Goal: Information Seeking & Learning: Check status

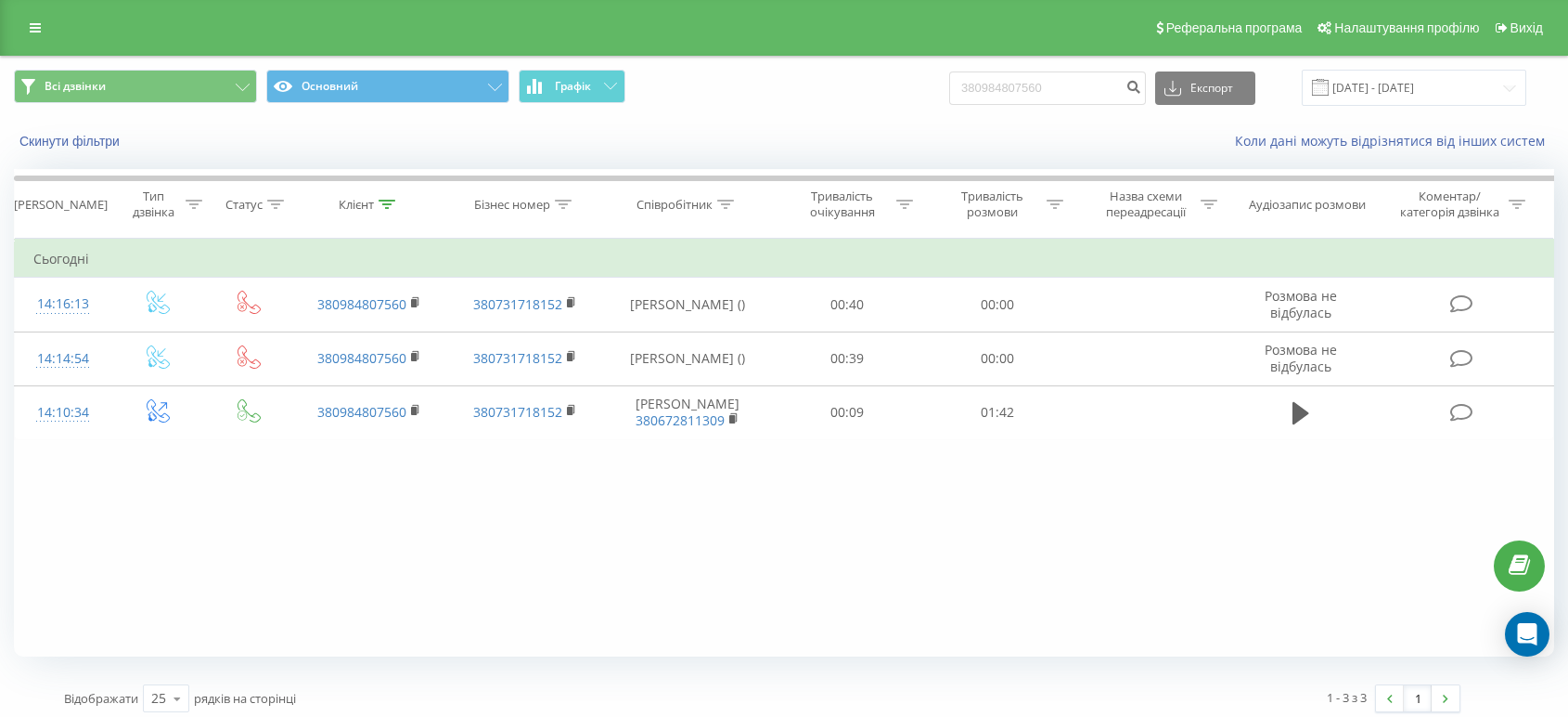
click at [909, 95] on div "Всі дзвінки Основний Графік 380984807560 Експорт .csv .xls .xlsx 22.06.2025 - 2…" at bounding box center [784, 87] width 1540 height 36
type input "0664568335"
click at [1141, 80] on icon "submit" at bounding box center [1134, 85] width 15 height 12
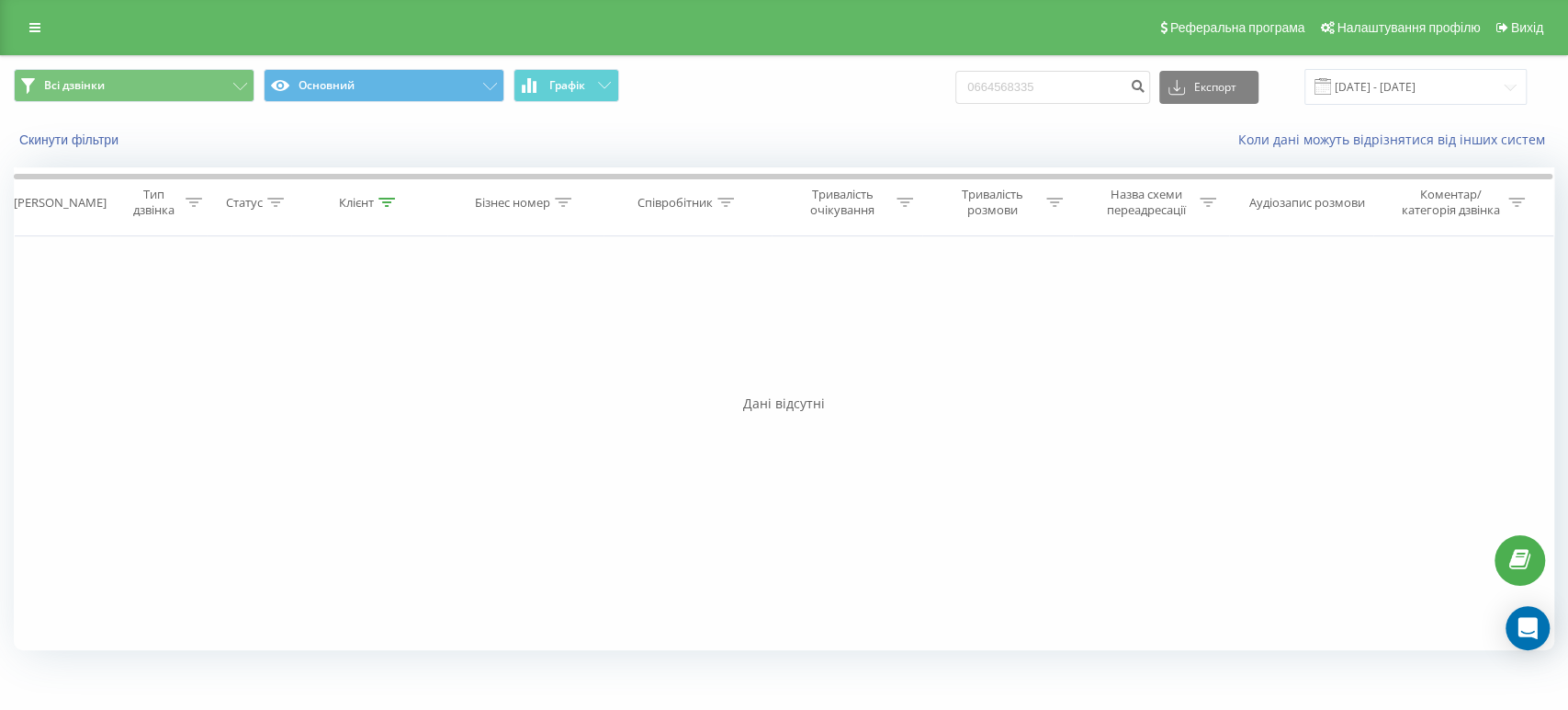
drag, startPoint x: 873, startPoint y: 366, endPoint x: 878, endPoint y: 321, distance: 45.3
click at [876, 362] on div "Фільтрувати за умовою Дорівнює Введіть значення Скасувати OK Фільтрувати за умо…" at bounding box center [784, 444] width 1541 height 414
drag, startPoint x: 1016, startPoint y: 83, endPoint x: 913, endPoint y: 85, distance: 103.0
click at [914, 85] on div "Всі дзвінки Основний Графік 0664568335 Експорт .csv .xls .xlsx 22.06.2025 - 22.…" at bounding box center [784, 86] width 1541 height 35
paste input "978472447"
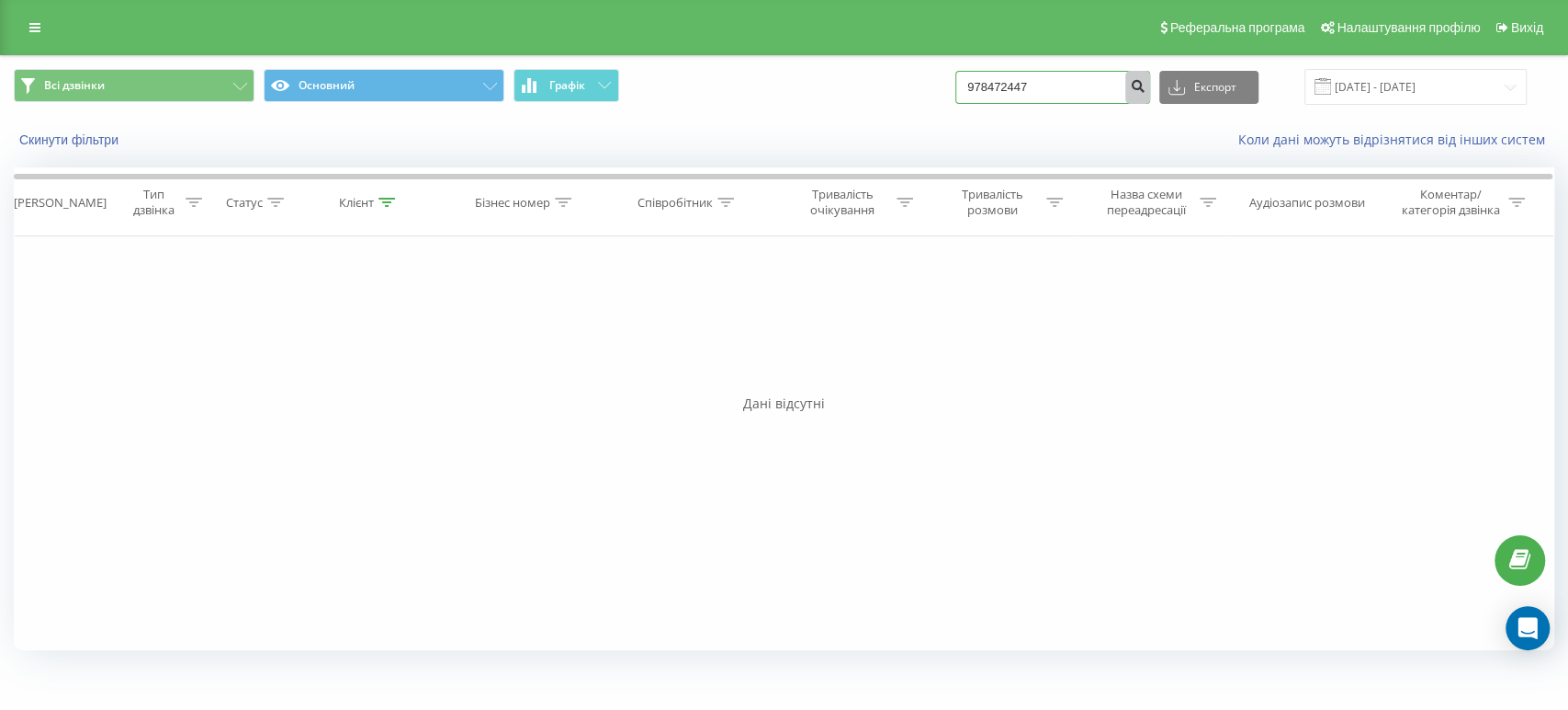
type input "978472447"
click at [1150, 84] on button "submit" at bounding box center [1138, 87] width 25 height 34
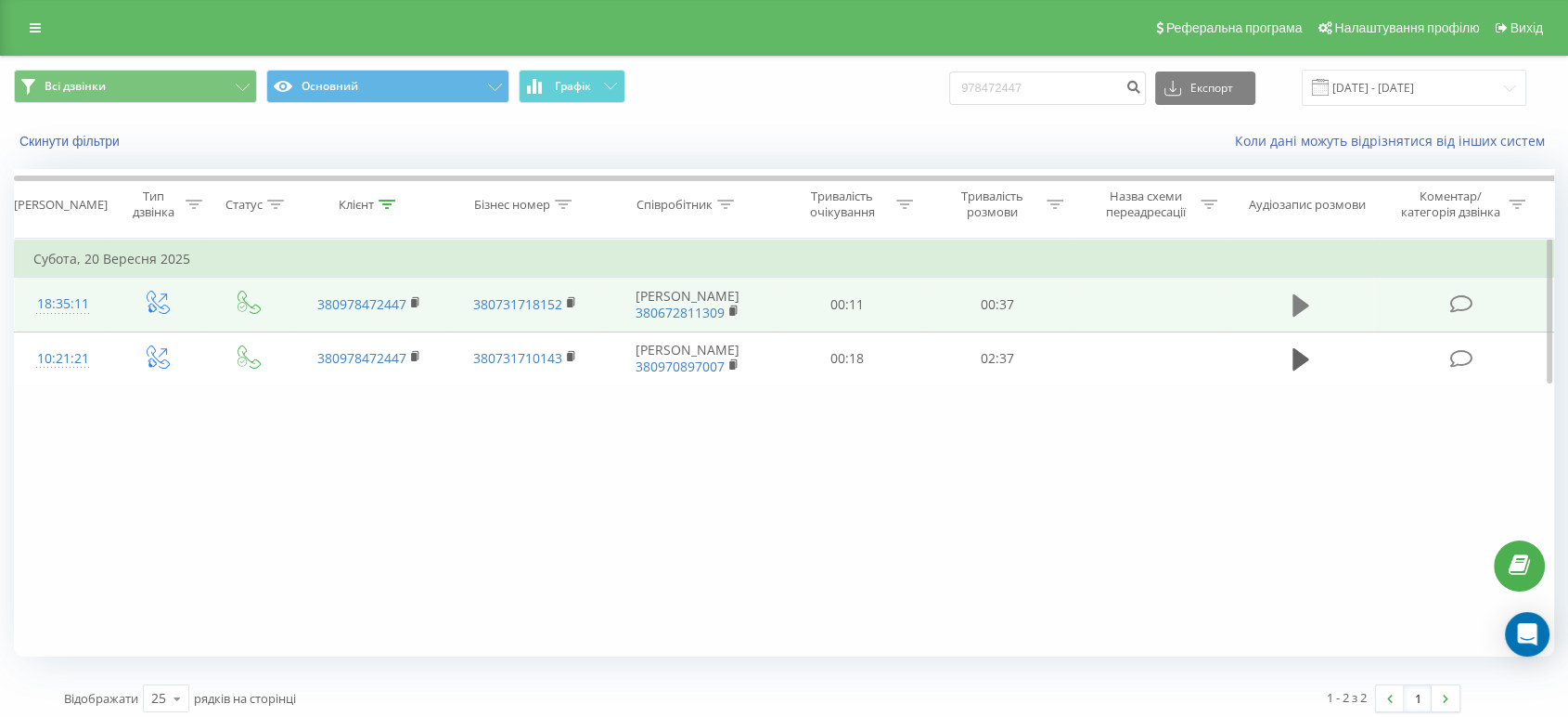
click at [1299, 299] on icon at bounding box center [1300, 305] width 16 height 22
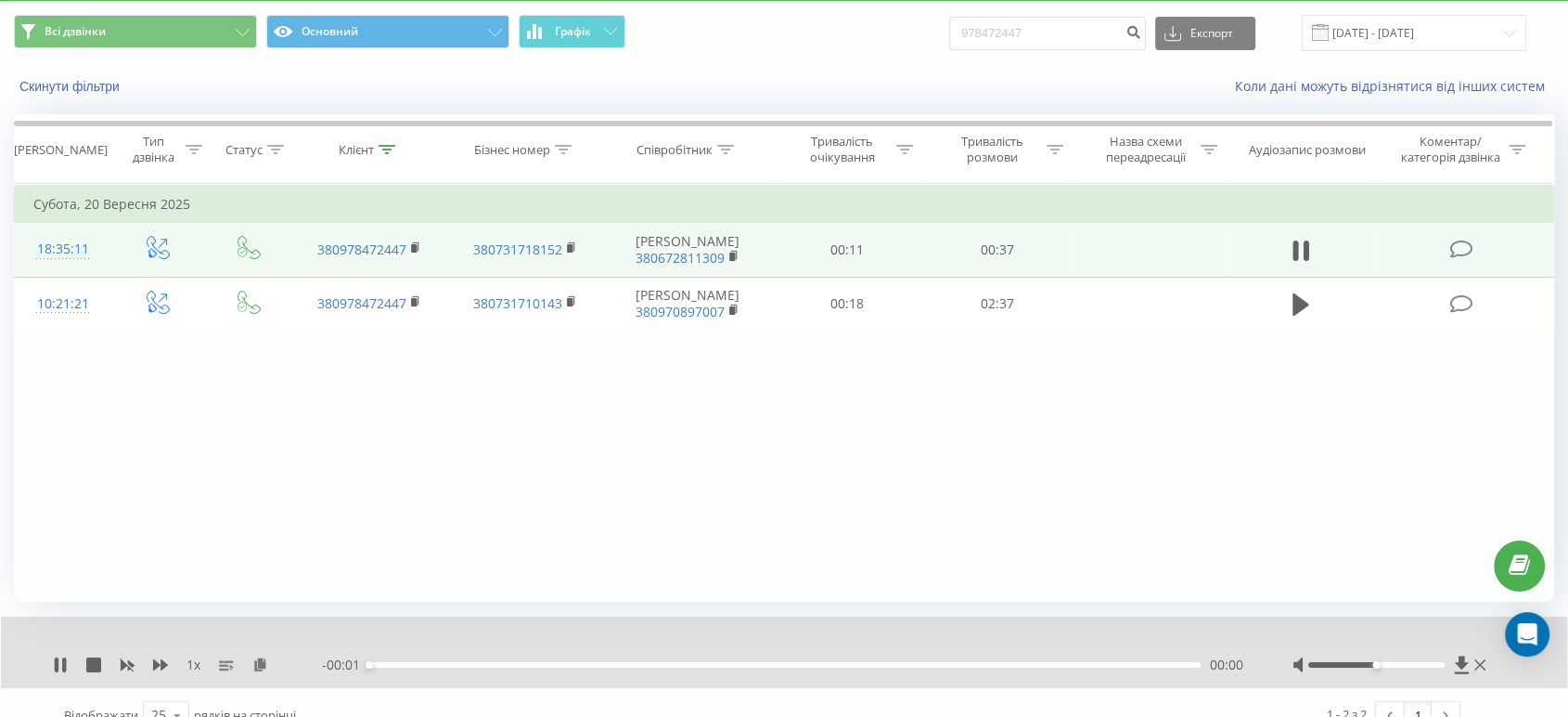
scroll to position [79, 0]
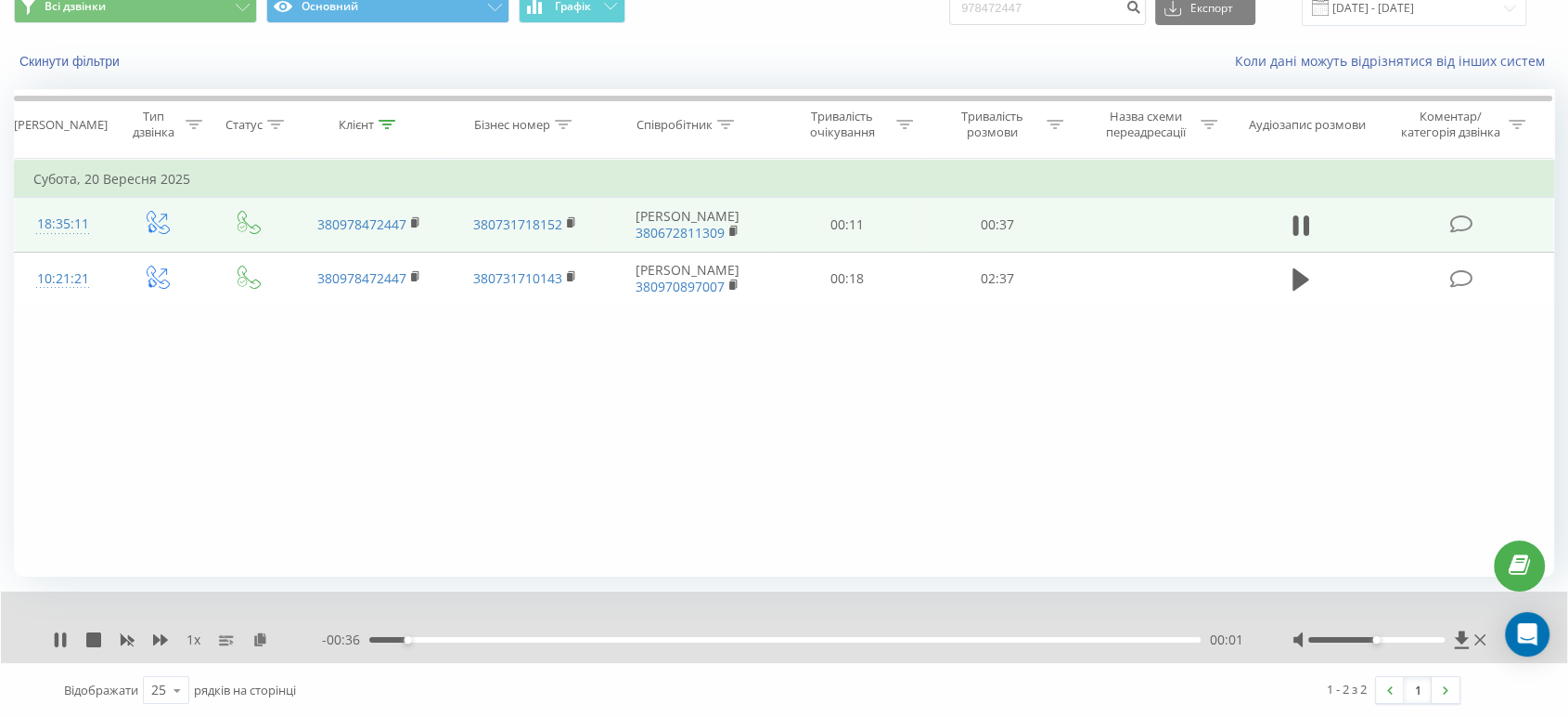
click at [856, 461] on div "Фільтрувати за умовою Дорівнює Введіть значення Скасувати OK Фільтрувати за умо…" at bounding box center [784, 368] width 1540 height 418
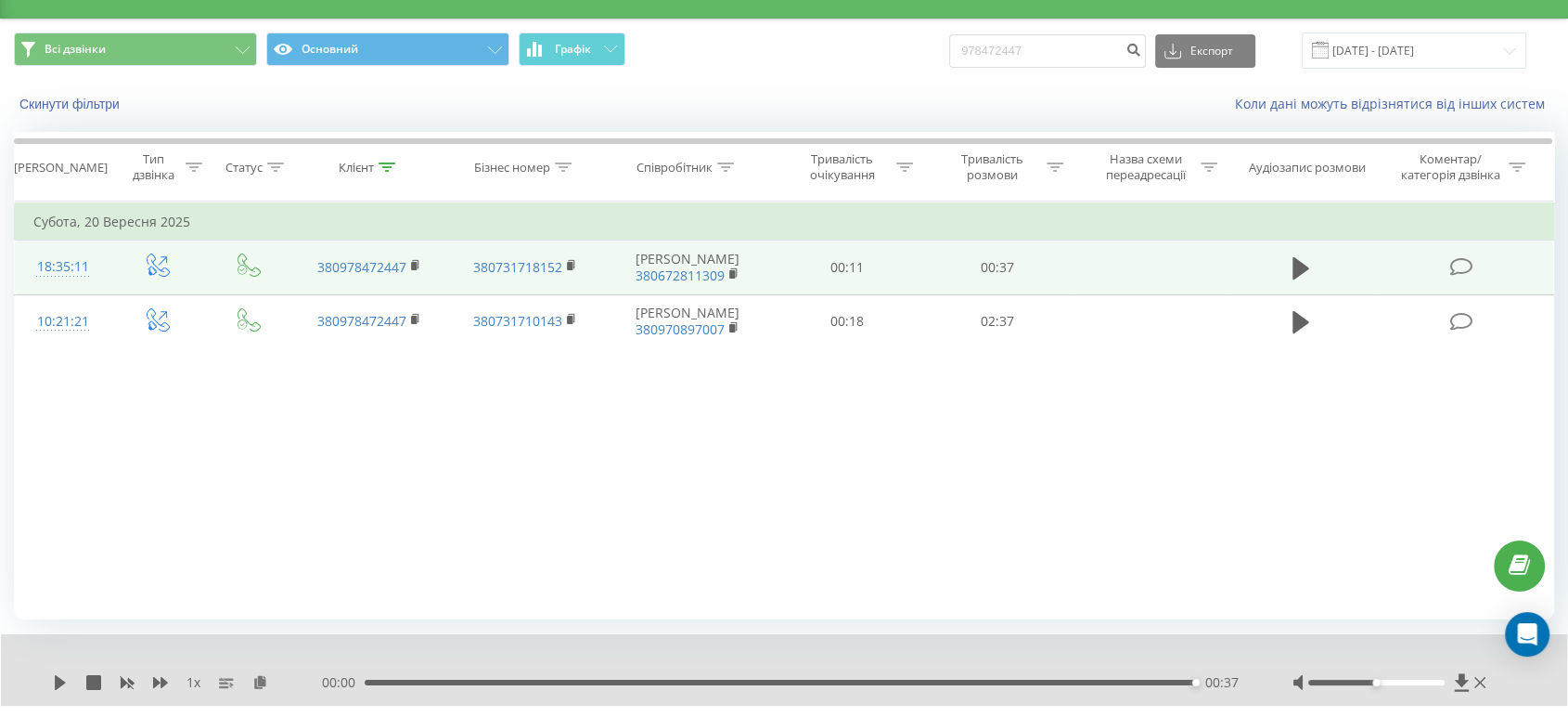
scroll to position [0, 0]
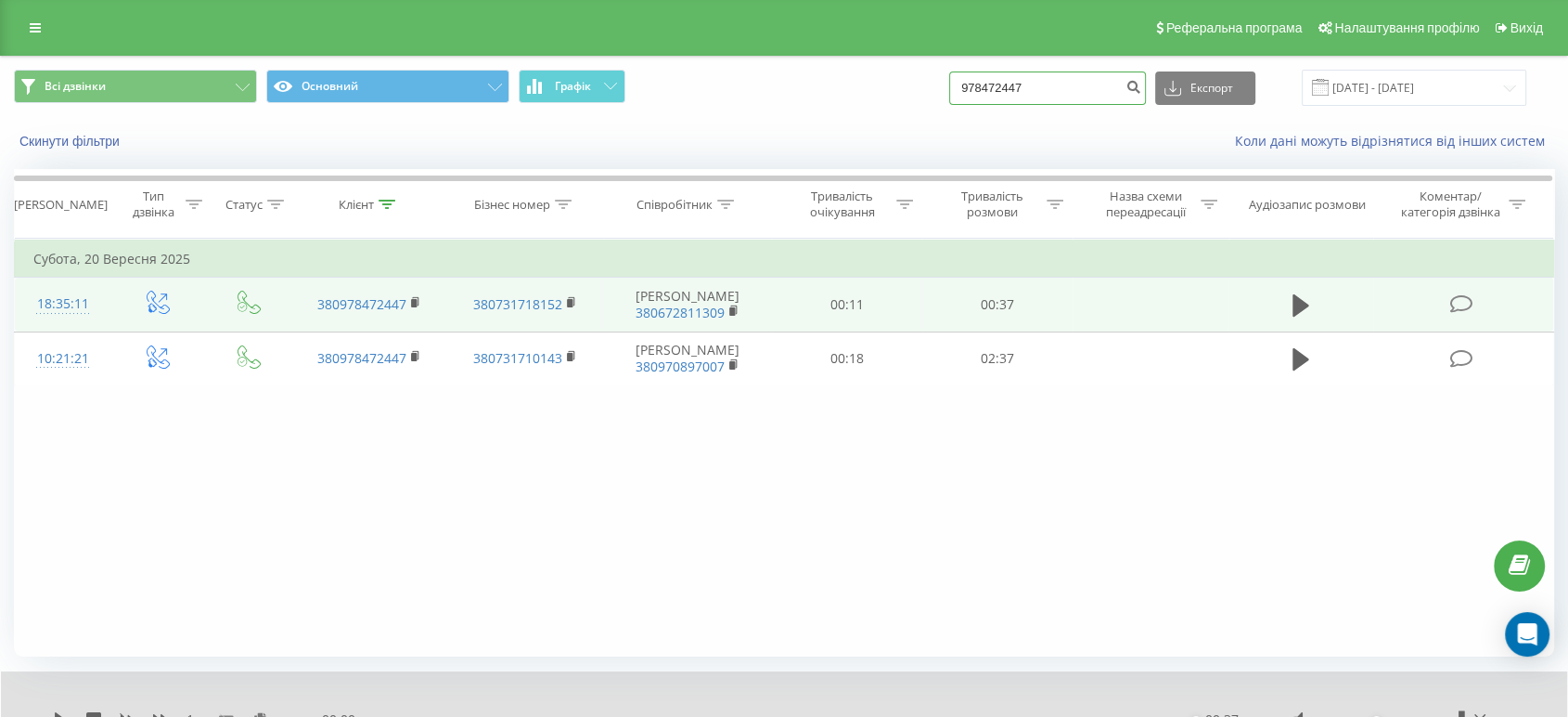
drag, startPoint x: 935, startPoint y: 87, endPoint x: 906, endPoint y: 81, distance: 29.6
click at [907, 82] on div "Всі дзвінки Основний Графік 978472447 Експорт .csv .xls .xlsx 22.06.2025 - 22.0…" at bounding box center [784, 87] width 1540 height 36
paste input "684536880"
type input "684536880"
click at [1141, 90] on icon "submit" at bounding box center [1134, 85] width 15 height 12
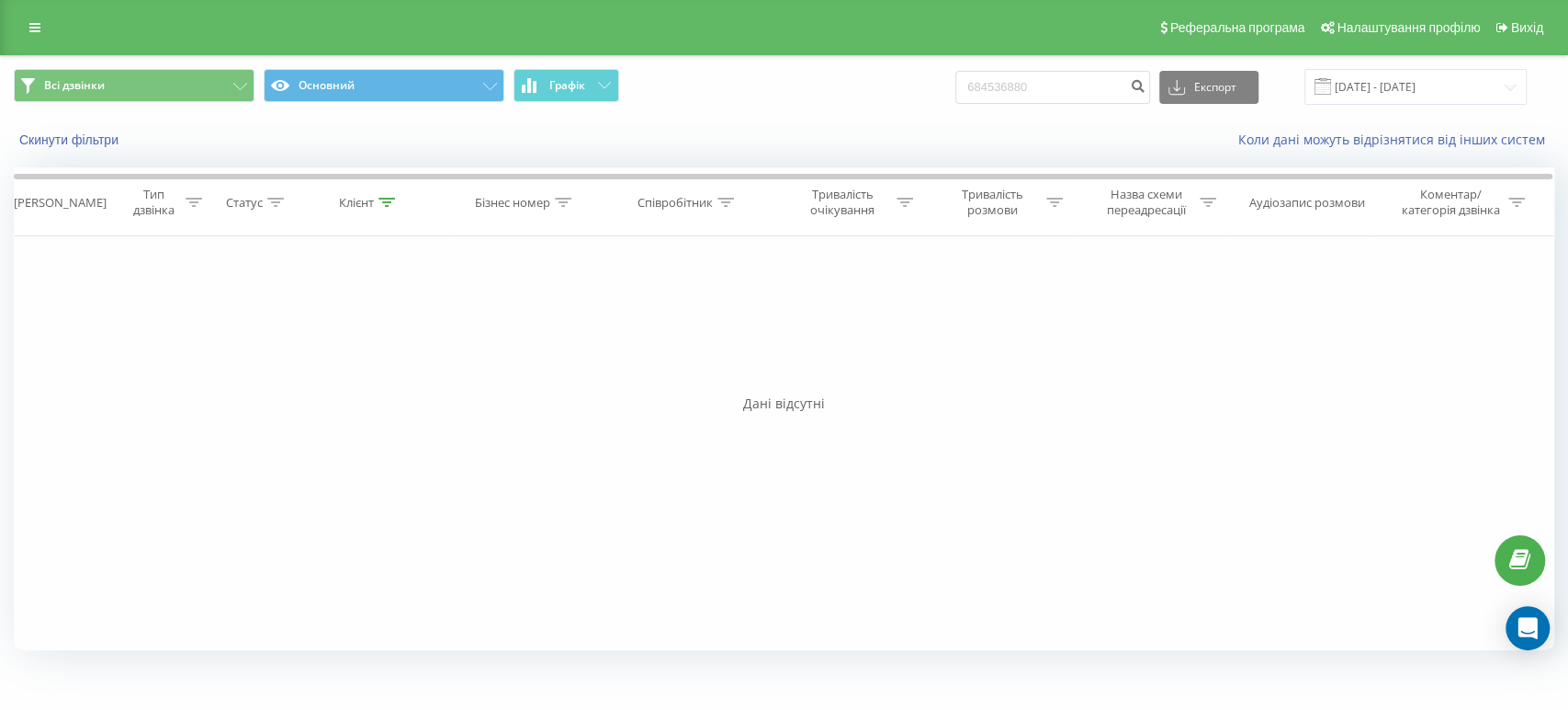
drag, startPoint x: 0, startPoint y: 0, endPoint x: 1038, endPoint y: 515, distance: 1158.7
click at [980, 522] on div "Фільтрувати за умовою Дорівнює Введіть значення Скасувати OK Фільтрувати за умо…" at bounding box center [784, 444] width 1541 height 414
drag, startPoint x: 1013, startPoint y: 79, endPoint x: 892, endPoint y: 77, distance: 121.0
click at [892, 77] on div "Всі дзвінки Основний Графік 684536880 Експорт .csv .xls .xlsx [DATE] - [DATE]" at bounding box center [784, 86] width 1541 height 35
paste input "79252026"
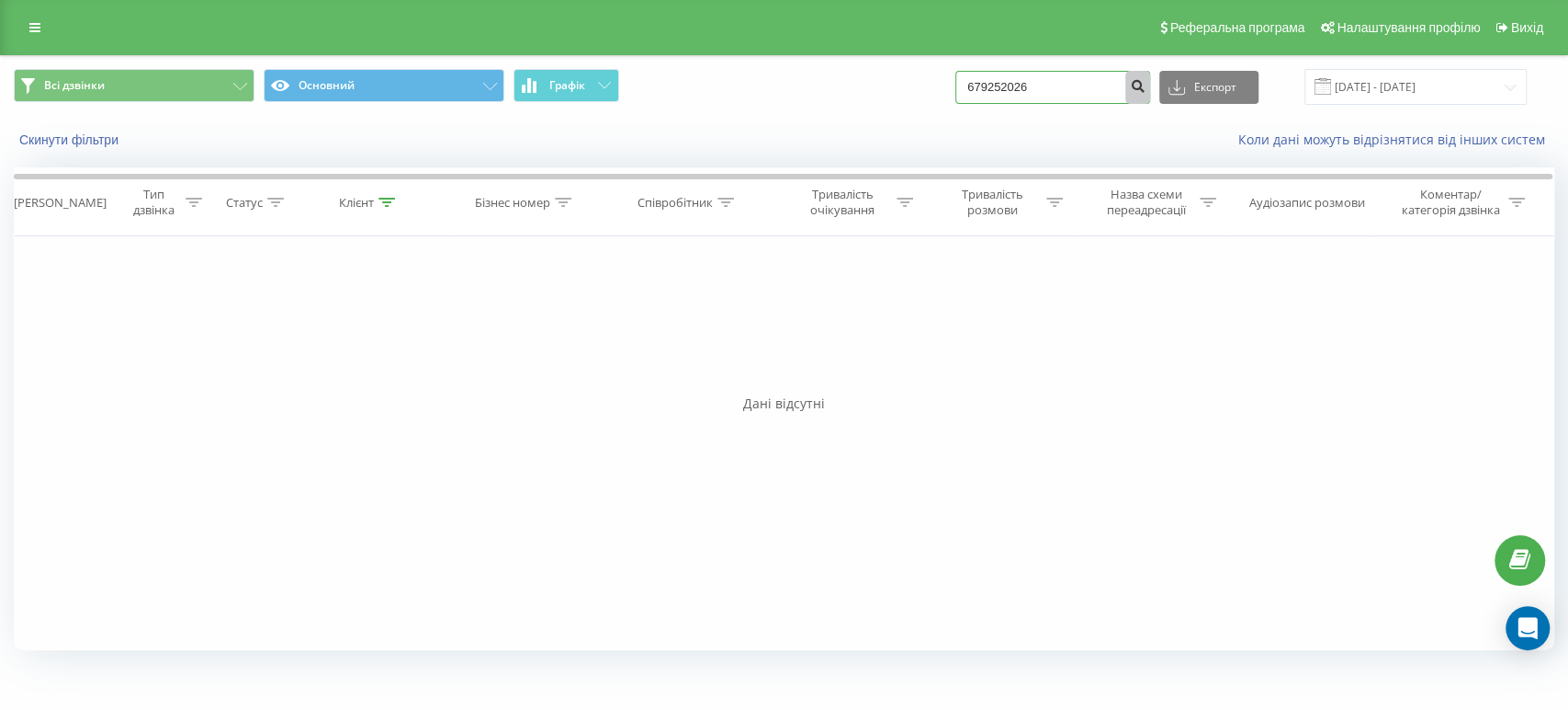
type input "679252026"
click at [1146, 86] on icon "submit" at bounding box center [1138, 84] width 15 height 11
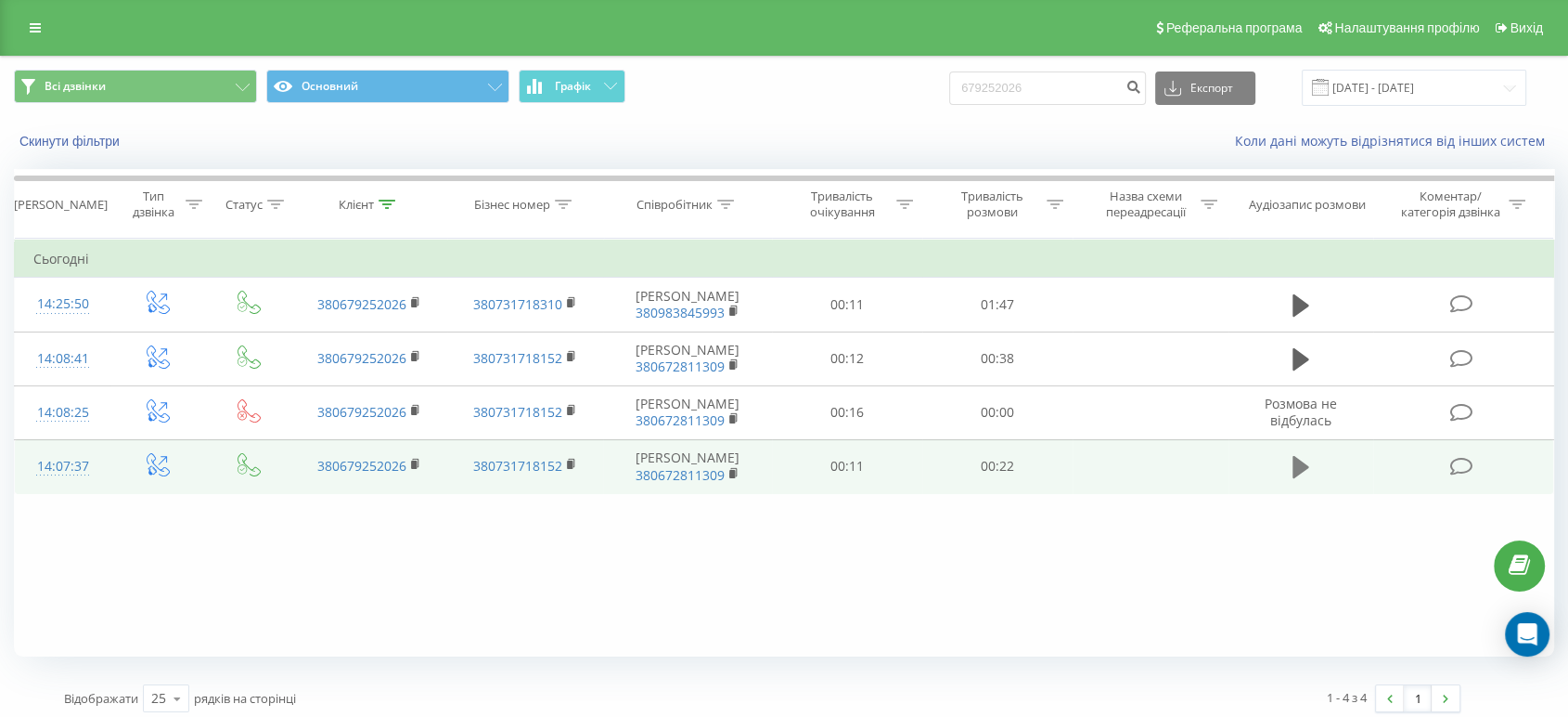
click at [1293, 466] on icon at bounding box center [1300, 466] width 16 height 22
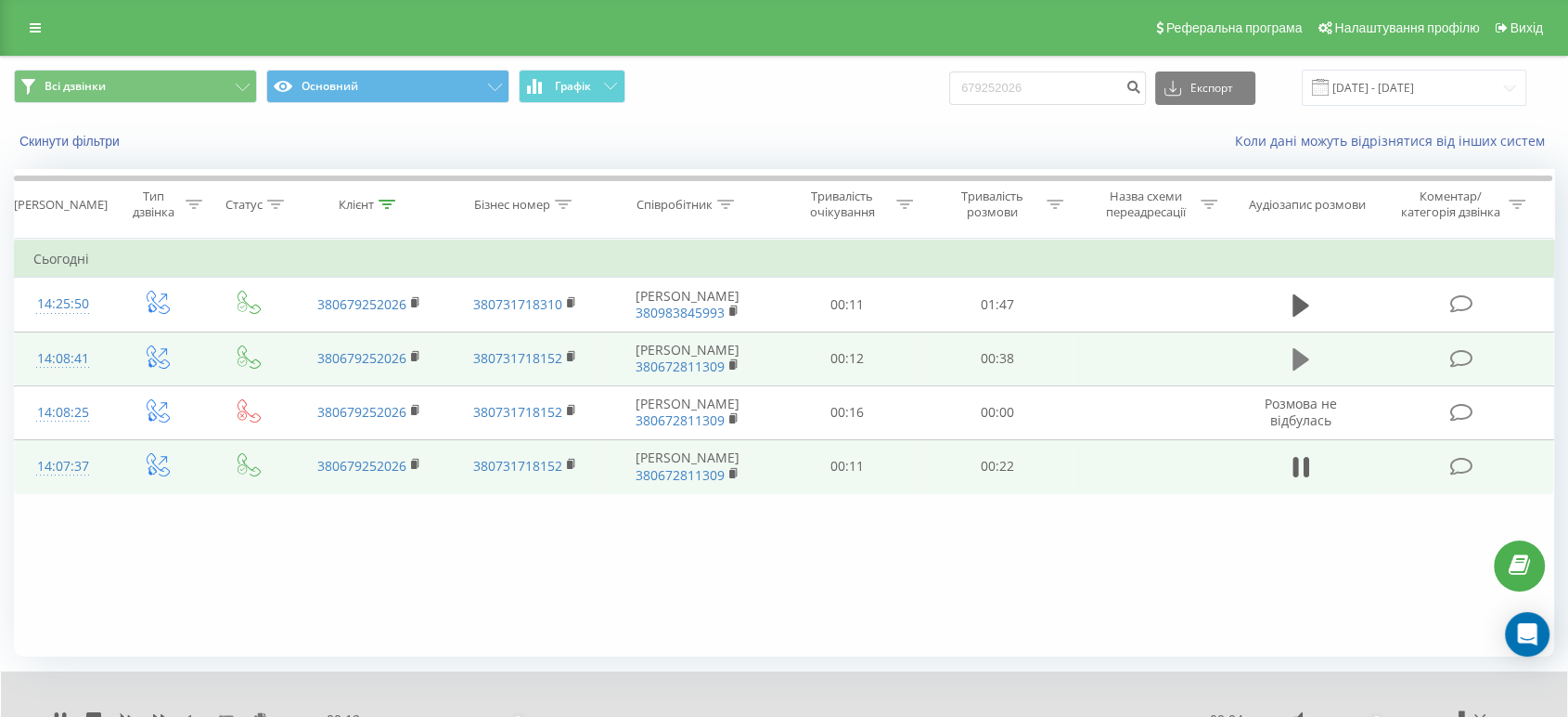
click at [1297, 353] on icon at bounding box center [1300, 359] width 16 height 22
drag, startPoint x: 128, startPoint y: 581, endPoint x: 148, endPoint y: 580, distance: 20.0
click at [127, 581] on div "Фільтрувати за умовою Дорівнює Введіть значення Скасувати OK Фільтрувати за умо…" at bounding box center [784, 448] width 1540 height 418
drag, startPoint x: 1051, startPoint y: 81, endPoint x: 867, endPoint y: 103, distance: 185.3
click at [838, 103] on div "Всі дзвінки Основний Графік 679252026 Експорт .csv .xls .xlsx 22.06.2025 - 22.0…" at bounding box center [784, 87] width 1540 height 36
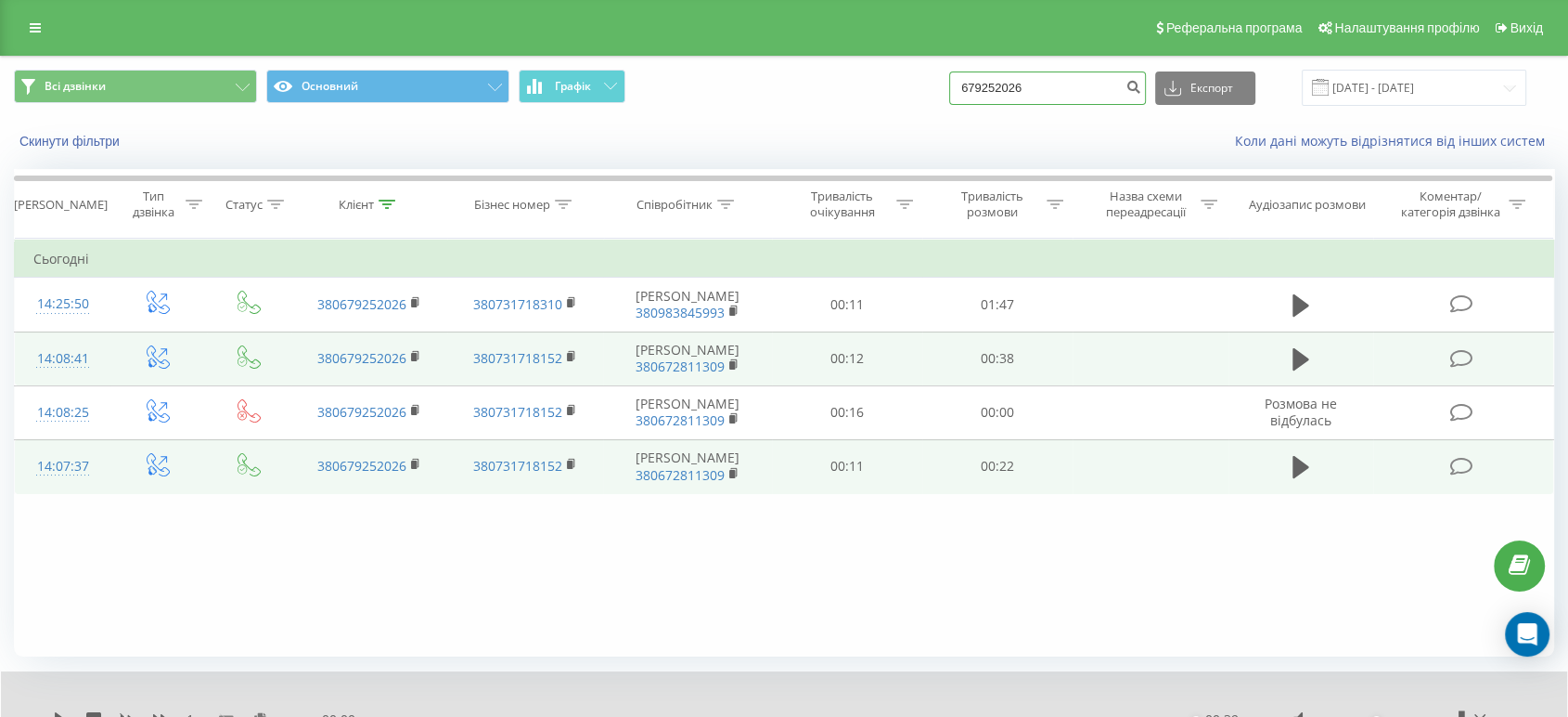
paste input "380971536742"
type input "380971536742"
click at [1141, 83] on icon "submit" at bounding box center [1134, 85] width 15 height 12
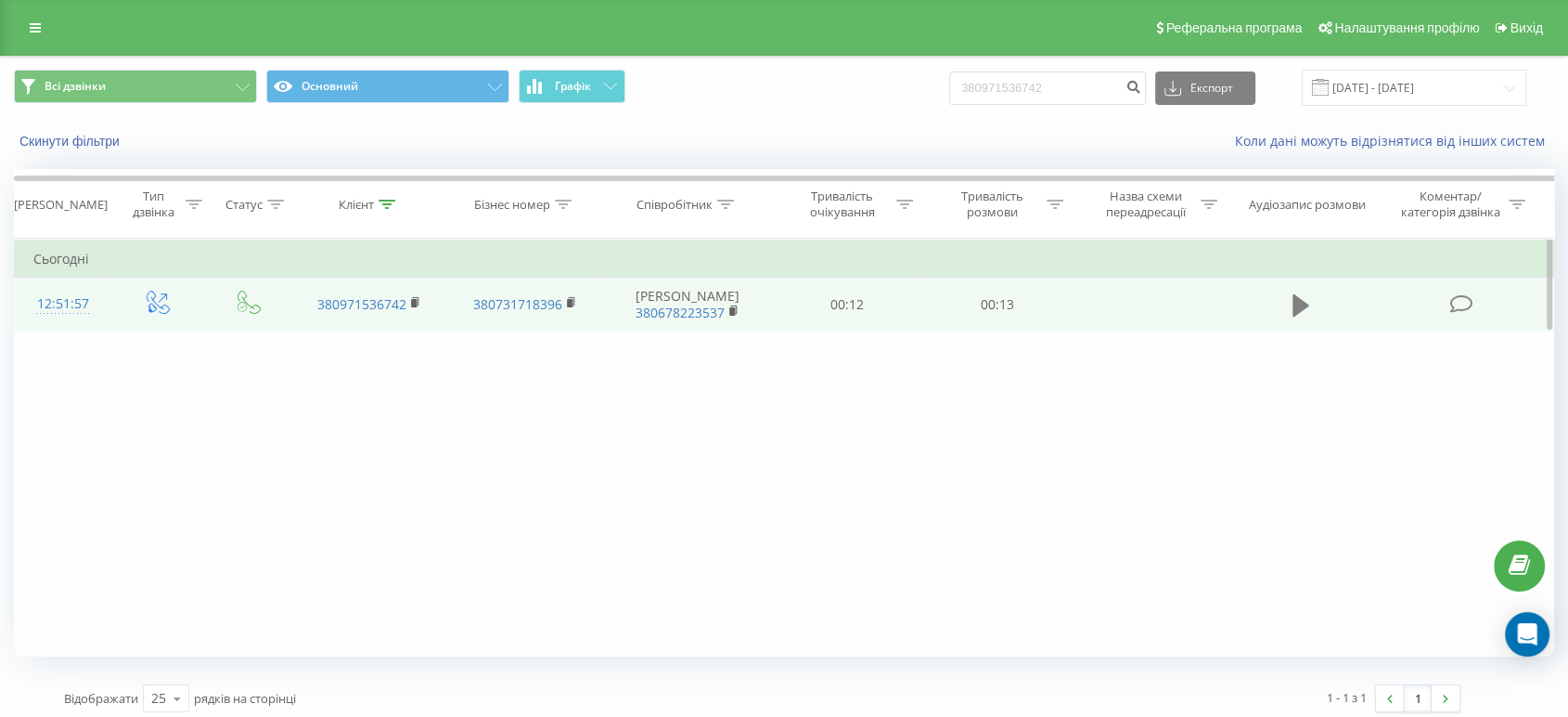
click at [1300, 302] on icon at bounding box center [1300, 305] width 16 height 22
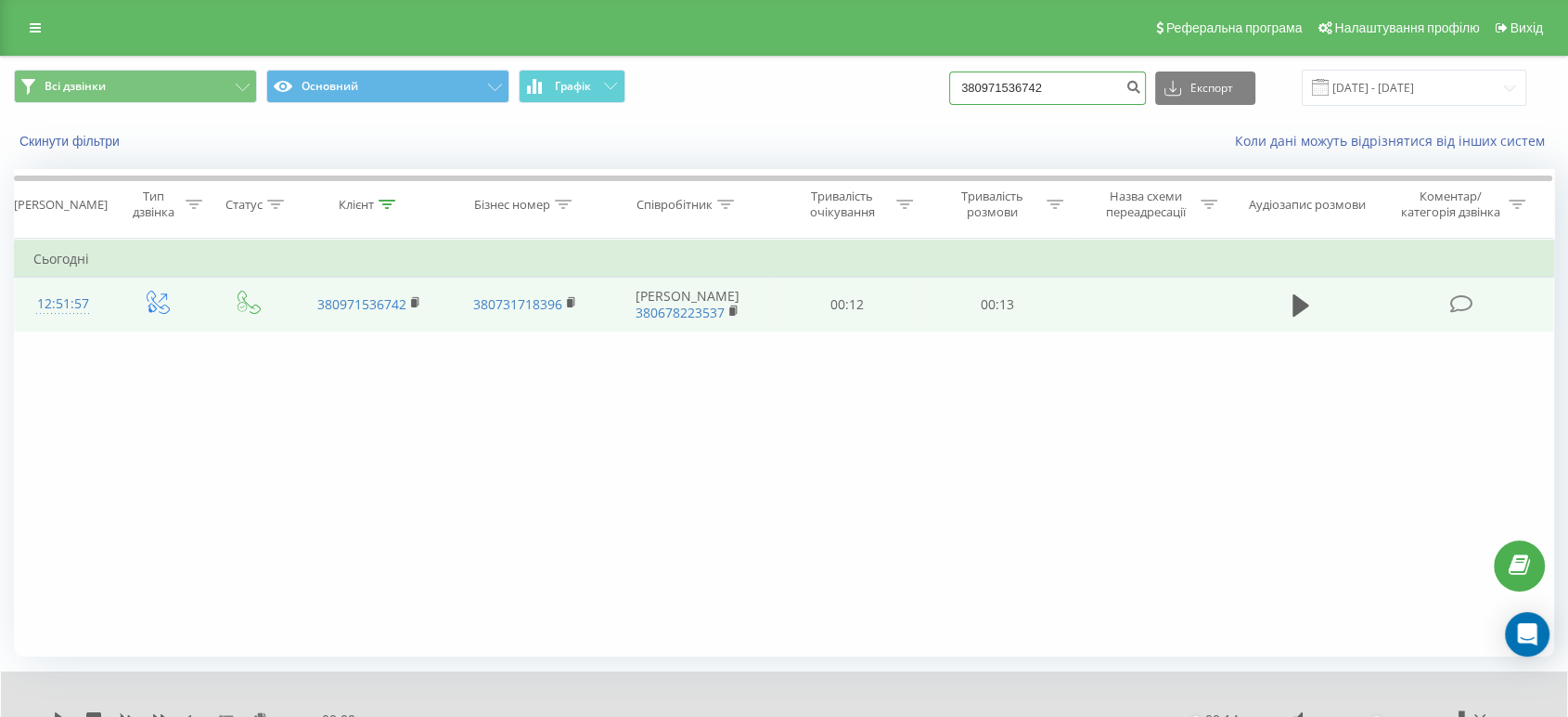
drag, startPoint x: 998, startPoint y: 81, endPoint x: 882, endPoint y: 81, distance: 116.0
click at [882, 81] on div "Всі дзвінки Основний Графік 380971536742 Експорт .csv .xls .xlsx 22.06.2025 - 2…" at bounding box center [784, 87] width 1540 height 36
paste input "80749880"
type input "380980749880"
click at [1141, 86] on icon "submit" at bounding box center [1134, 85] width 15 height 12
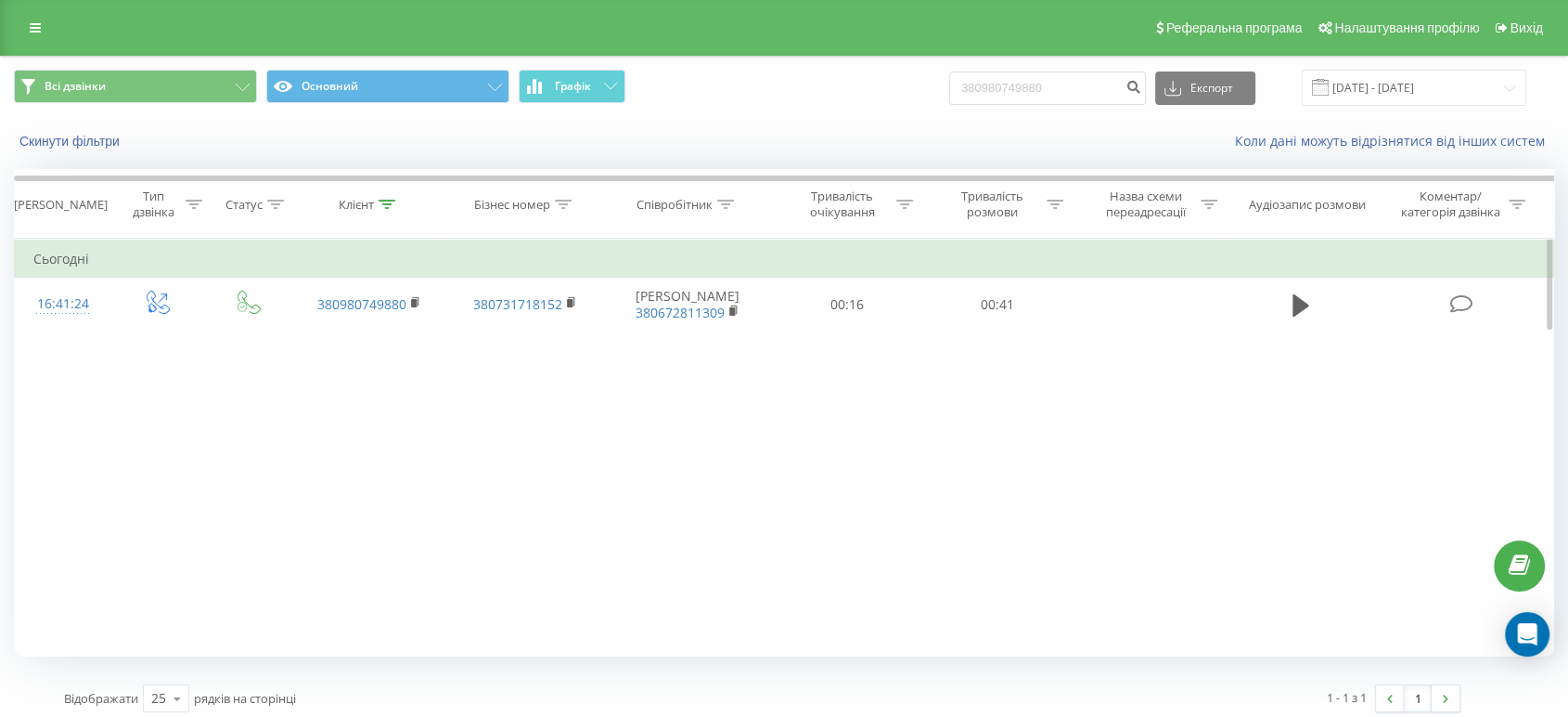
drag, startPoint x: 835, startPoint y: 570, endPoint x: 847, endPoint y: 542, distance: 30.5
click at [837, 567] on div "Фільтрувати за умовою Дорівнює Введіть значення Скасувати OK Фільтрувати за умо…" at bounding box center [784, 448] width 1540 height 418
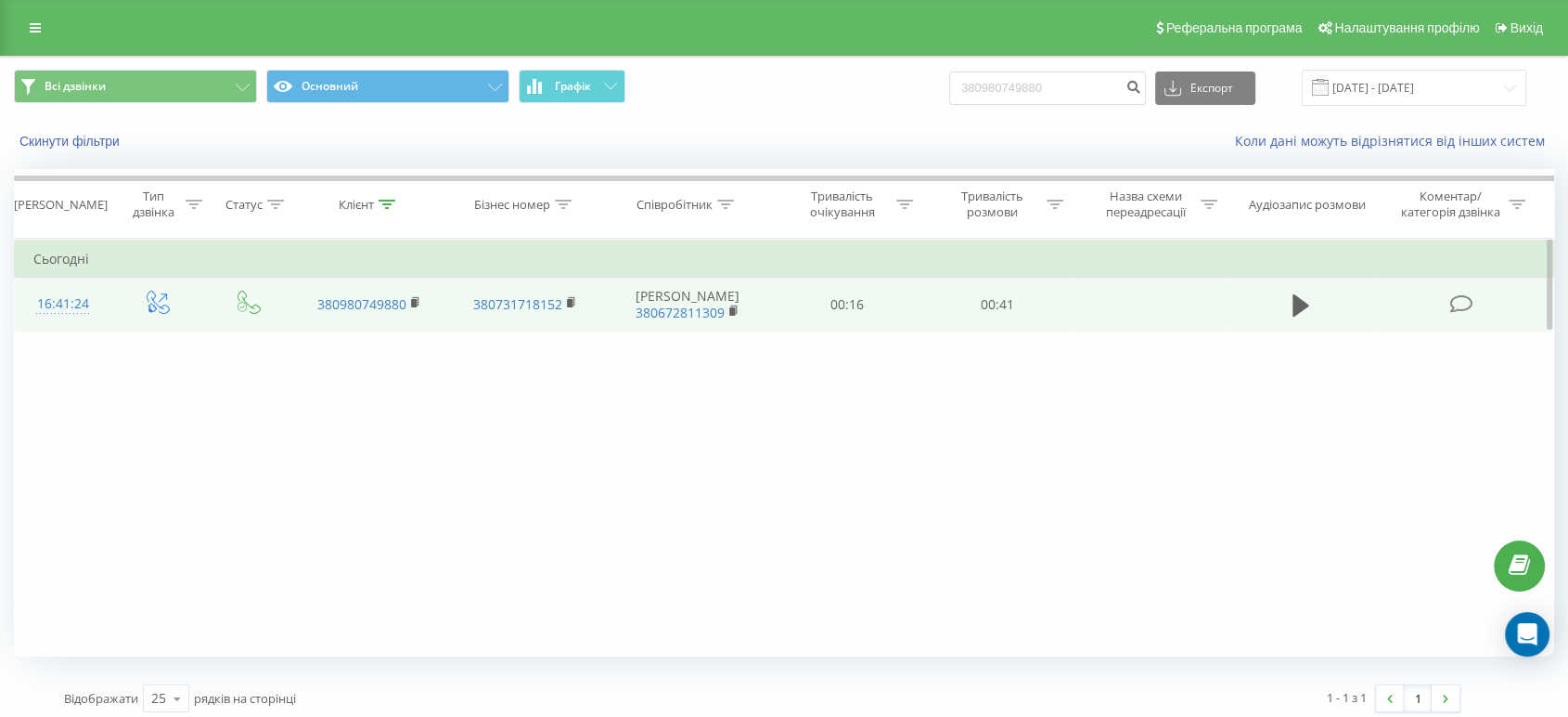
click at [1279, 293] on td at bounding box center [1300, 305] width 144 height 54
click at [1301, 310] on icon at bounding box center [1300, 305] width 16 height 26
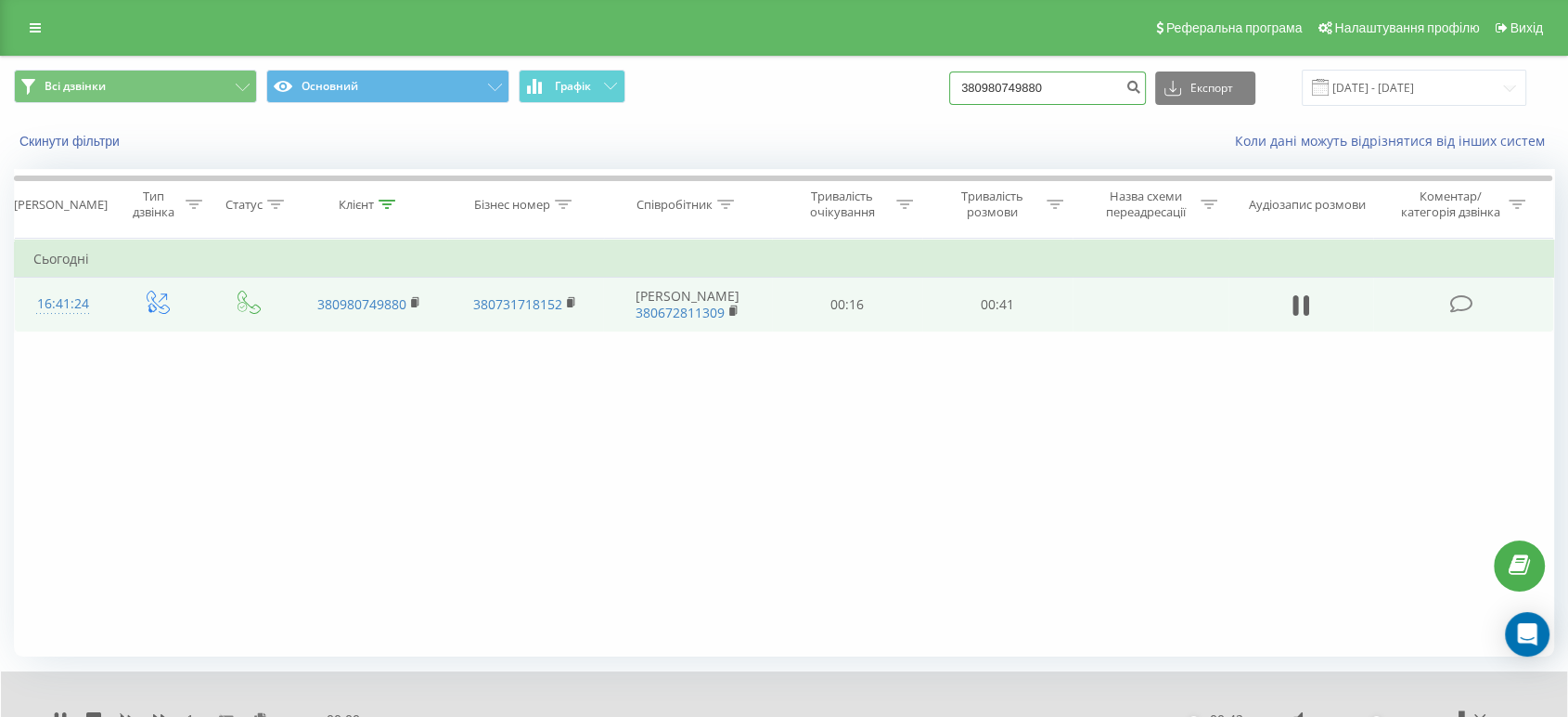
drag, startPoint x: 961, startPoint y: 82, endPoint x: 883, endPoint y: 79, distance: 78.1
click at [883, 79] on div "Всі дзвінки Основний Графік 380980749880 Експорт .csv .xls .xlsx 22.06.2025 - 2…" at bounding box center [784, 87] width 1540 height 36
paste input "75394396"
type input "380975394396"
click at [1141, 79] on icon "submit" at bounding box center [1134, 85] width 15 height 12
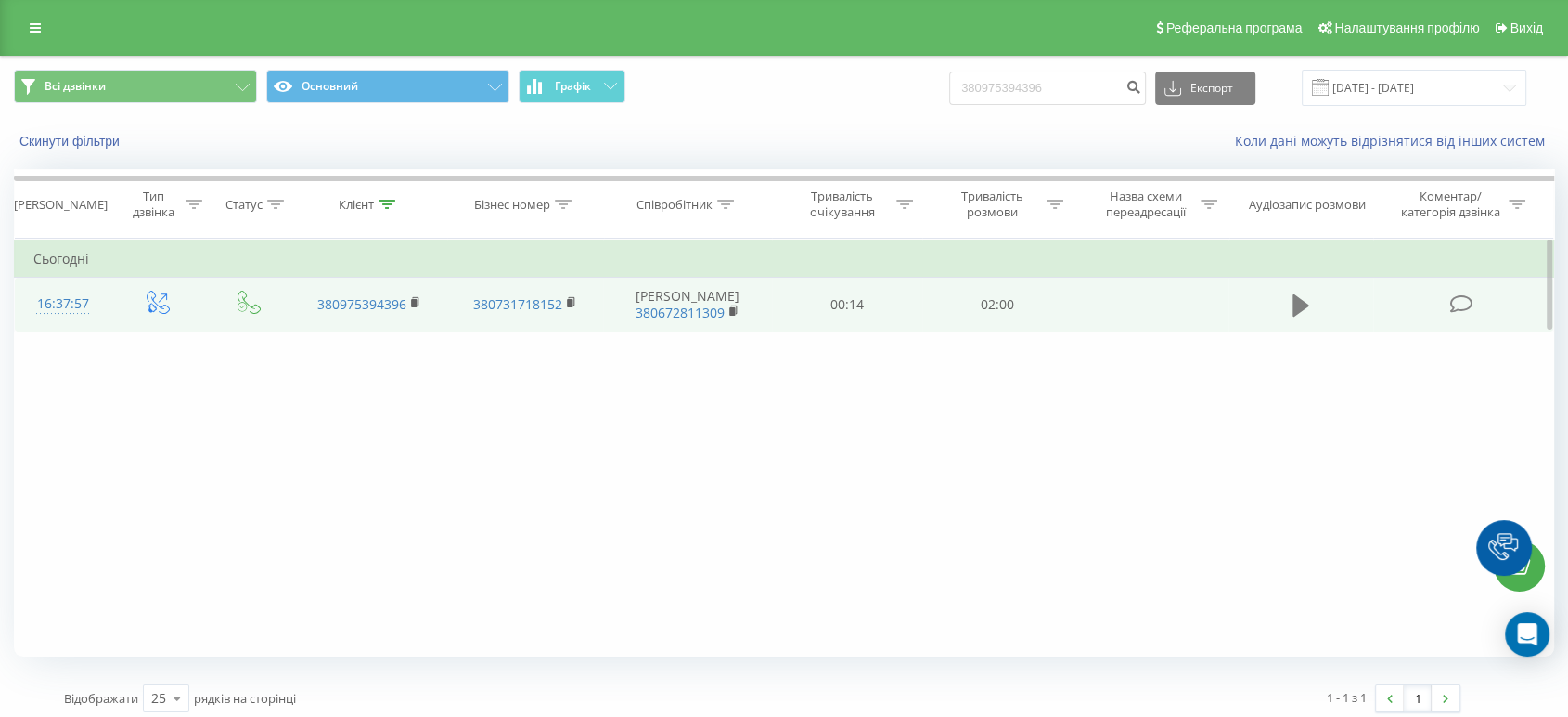
click at [1294, 300] on icon at bounding box center [1300, 305] width 16 height 22
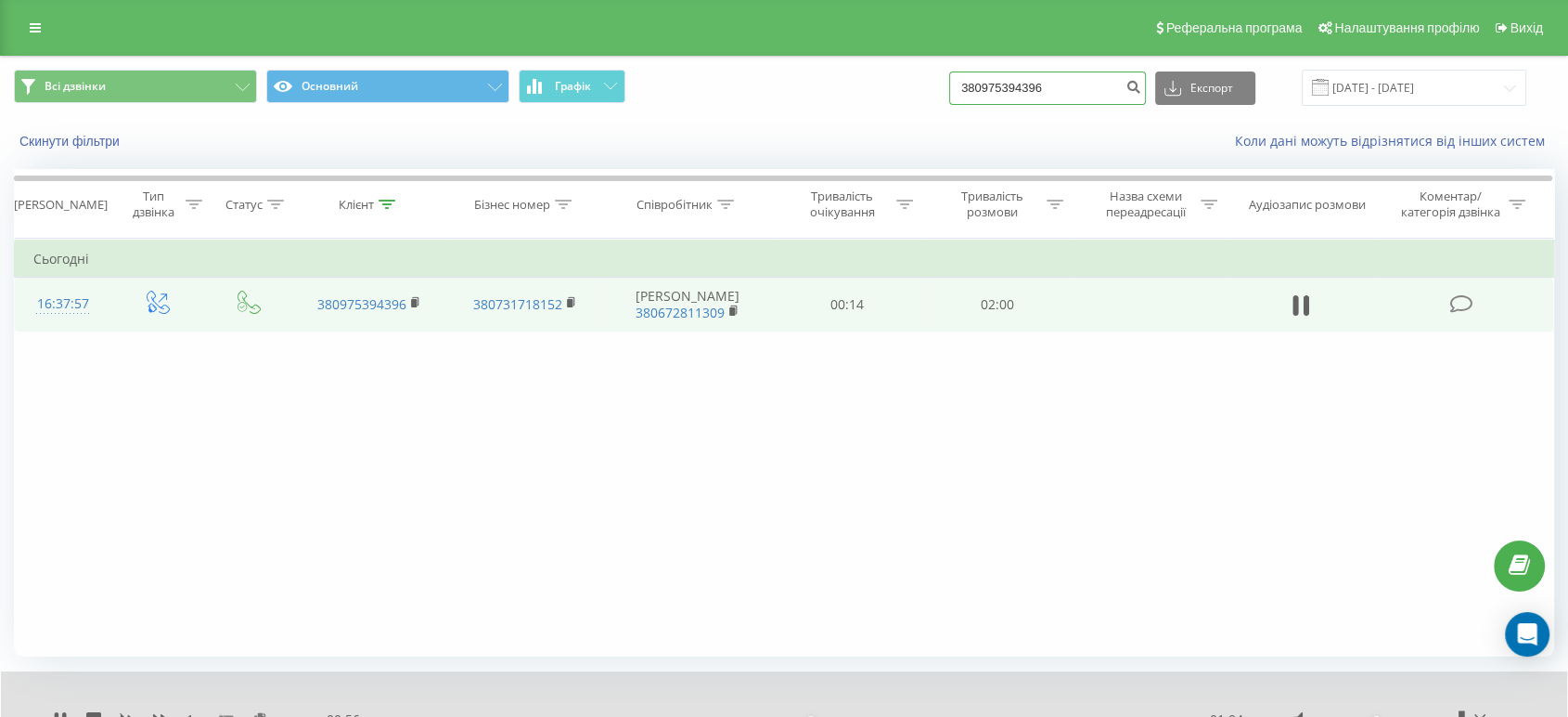
drag, startPoint x: 1086, startPoint y: 79, endPoint x: 869, endPoint y: 75, distance: 217.0
click at [871, 74] on div "Всі дзвінки Основний Графік 380975394396 Експорт .csv .xls .xlsx 22.06.2025 - 2…" at bounding box center [784, 87] width 1540 height 36
paste input "993254"
type input "380979932546"
click at [1141, 81] on icon "submit" at bounding box center [1134, 85] width 15 height 12
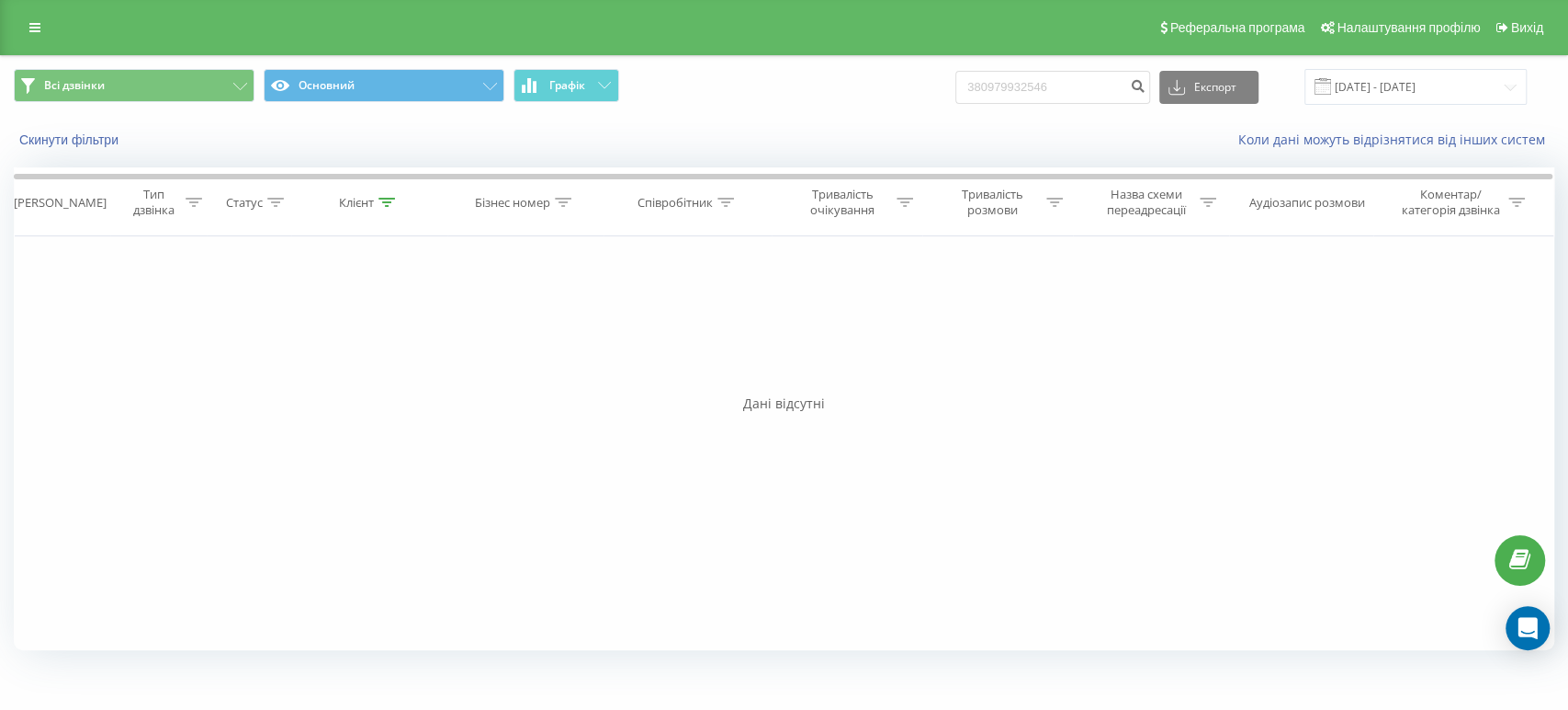
click at [1081, 353] on div "Фільтрувати за умовою Дорівнює Введіть значення Скасувати OK Фільтрувати за умо…" at bounding box center [784, 444] width 1541 height 414
click at [1089, 350] on div "Фільтрувати за умовою Дорівнює Введіть значення Скасувати OK Фільтрувати за умо…" at bounding box center [784, 444] width 1541 height 414
drag, startPoint x: 1092, startPoint y: 79, endPoint x: 813, endPoint y: 116, distance: 281.4
click at [815, 114] on div "Всі дзвінки Основний Графік 380979932546 Експорт .csv .xls .xlsx [DATE] - [DATE]" at bounding box center [784, 87] width 1566 height 61
paste input "83387038"
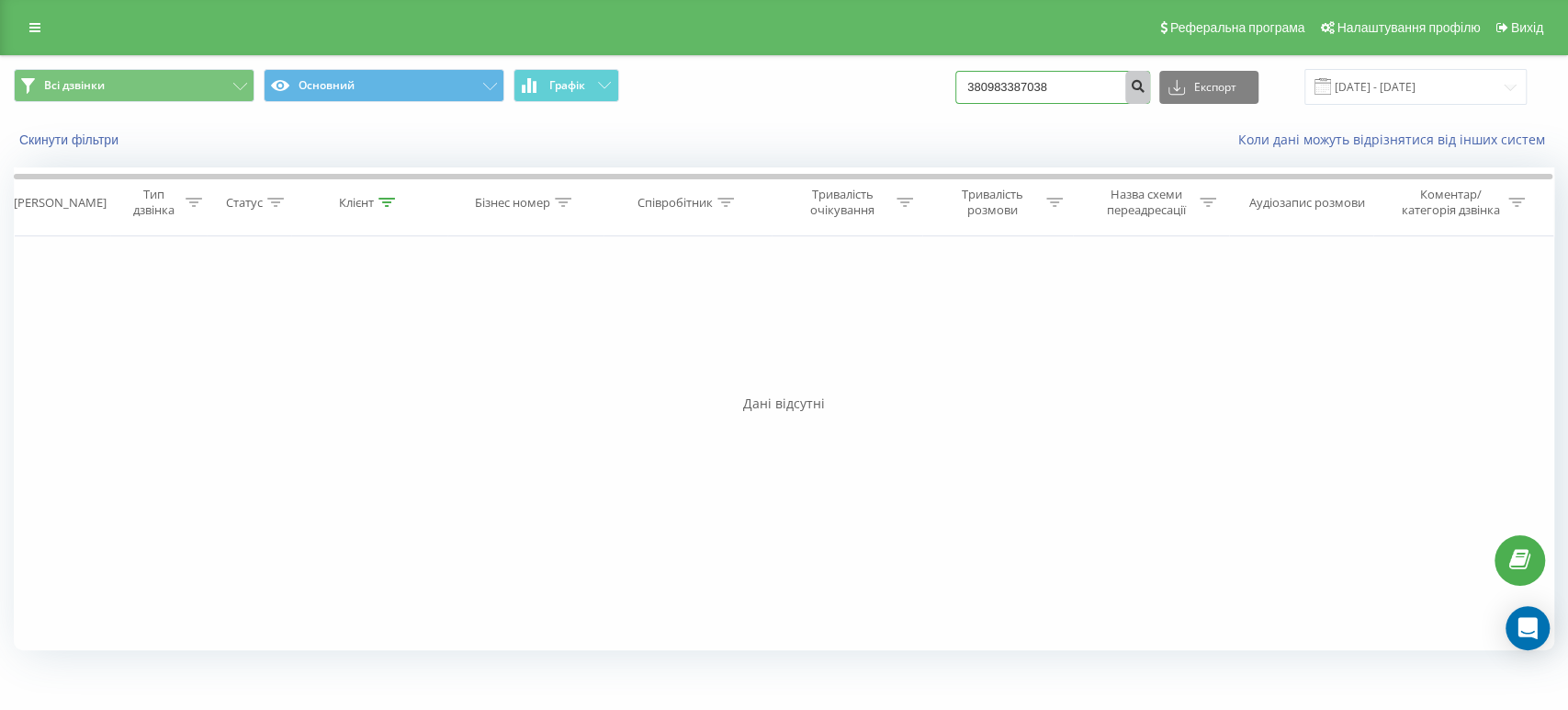
type input "380983387038"
drag, startPoint x: 1154, startPoint y: 87, endPoint x: 1117, endPoint y: 160, distance: 81.8
click at [1146, 87] on icon "submit" at bounding box center [1138, 84] width 15 height 11
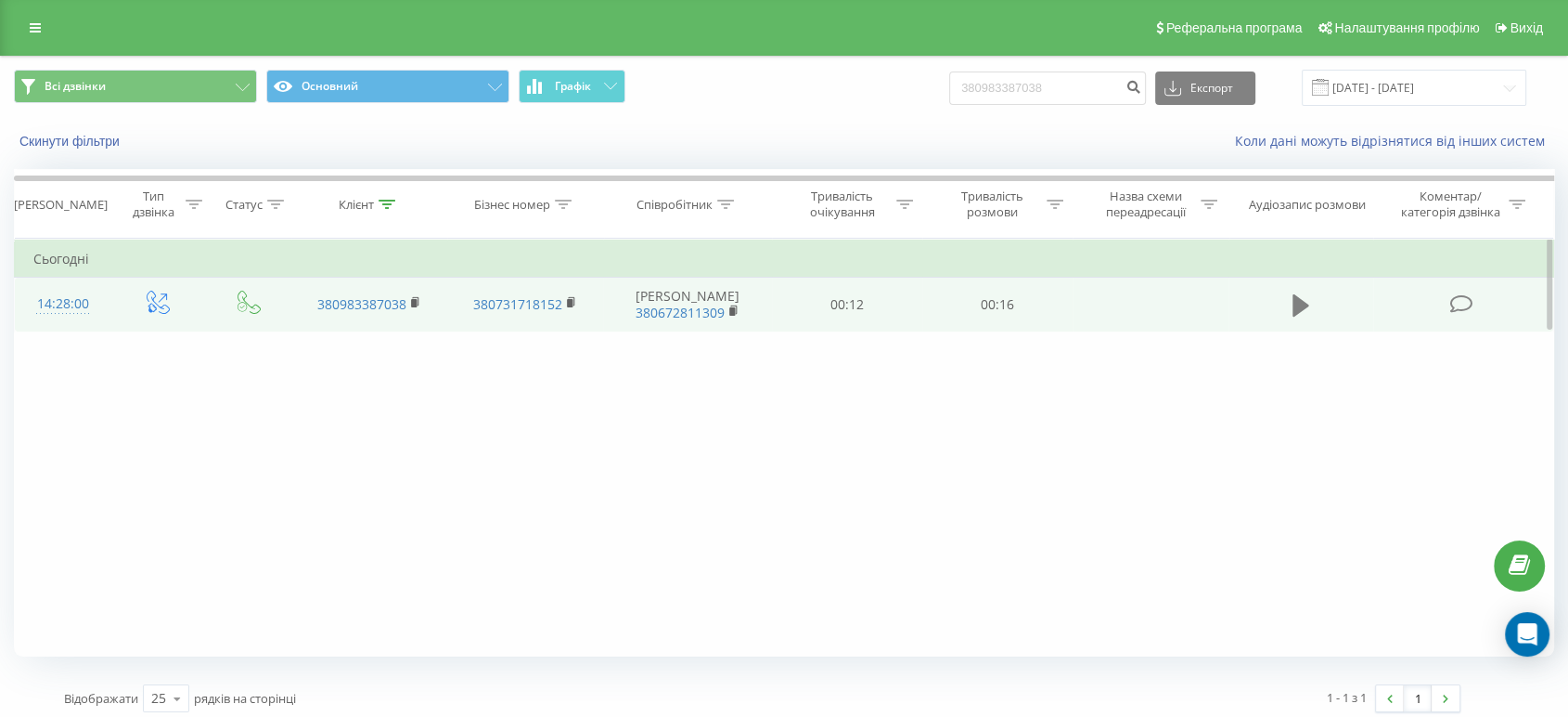
click at [1294, 308] on icon at bounding box center [1300, 305] width 16 height 22
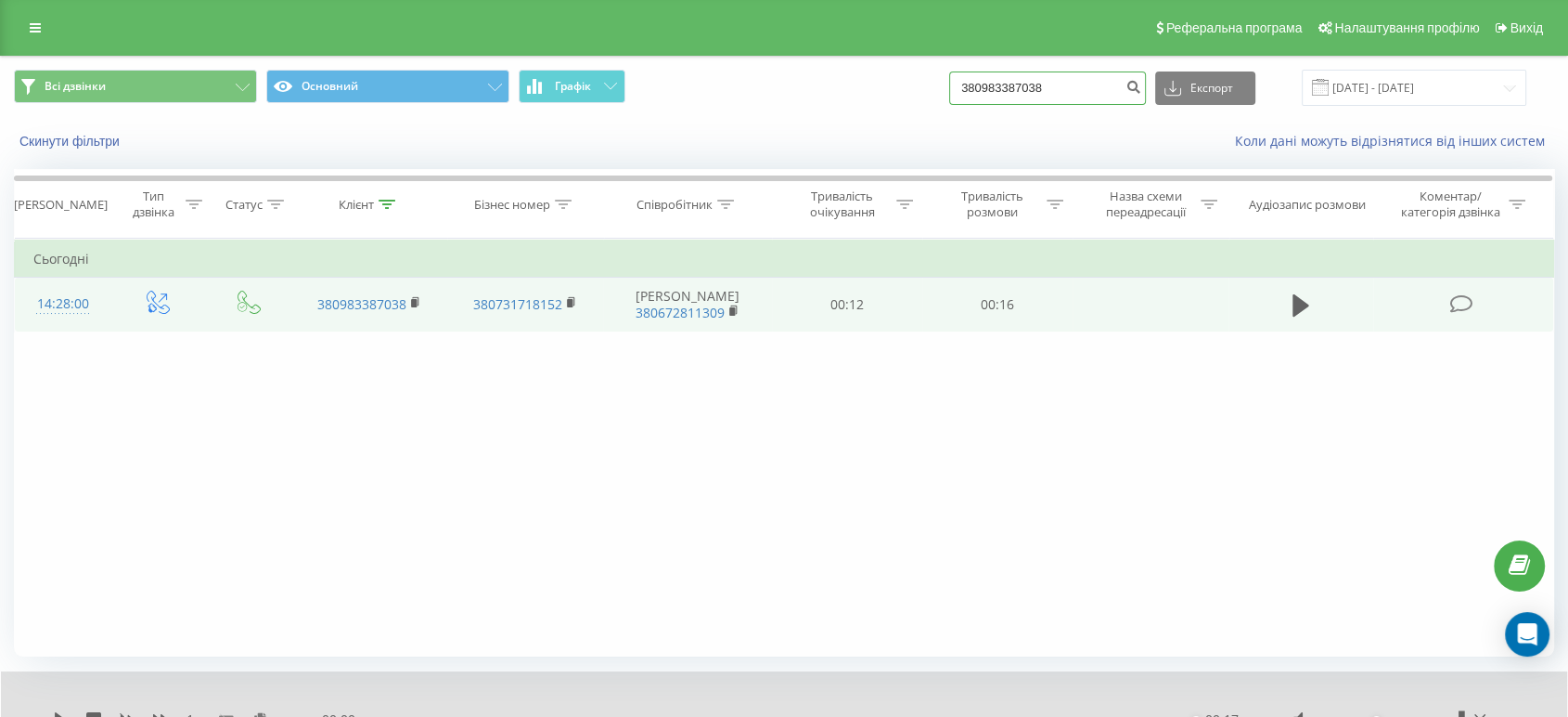
drag, startPoint x: 1072, startPoint y: 79, endPoint x: 860, endPoint y: 92, distance: 212.4
click at [825, 92] on div "Всі дзвінки Основний Графік 380983387038 Експорт .csv .xls .xlsx 22.06.2025 - 2…" at bounding box center [784, 87] width 1540 height 36
paste input "689678469"
type input "380689678469"
click at [1141, 82] on icon "submit" at bounding box center [1134, 85] width 15 height 12
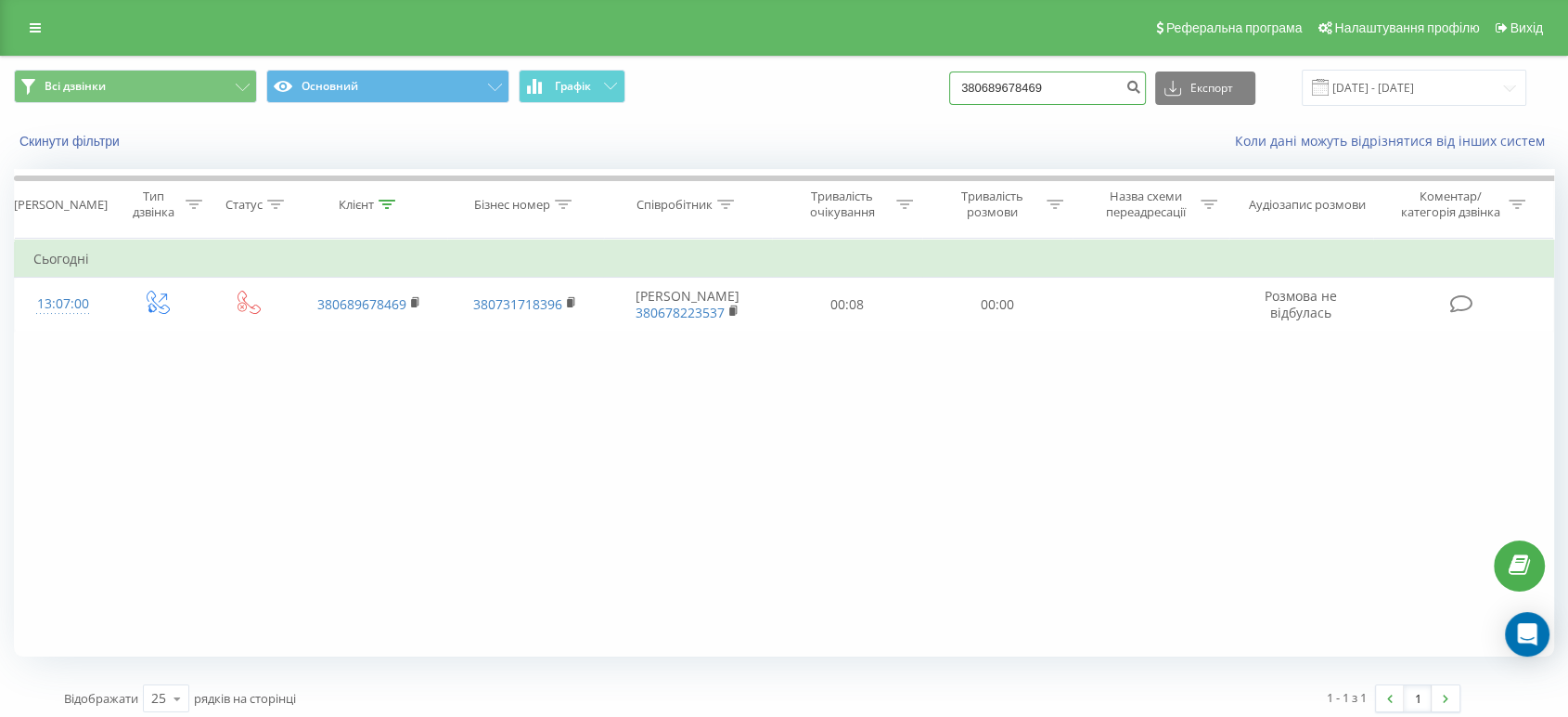
drag, startPoint x: 901, startPoint y: 88, endPoint x: 857, endPoint y: 91, distance: 44.1
click at [845, 91] on div "Всі дзвінки Основний Графік 380689678469 Експорт .csv .xls .xlsx [DATE] - [DATE]" at bounding box center [784, 87] width 1540 height 36
paste input "984807560"
type input "380984807560"
click at [1141, 90] on icon "submit" at bounding box center [1134, 85] width 15 height 12
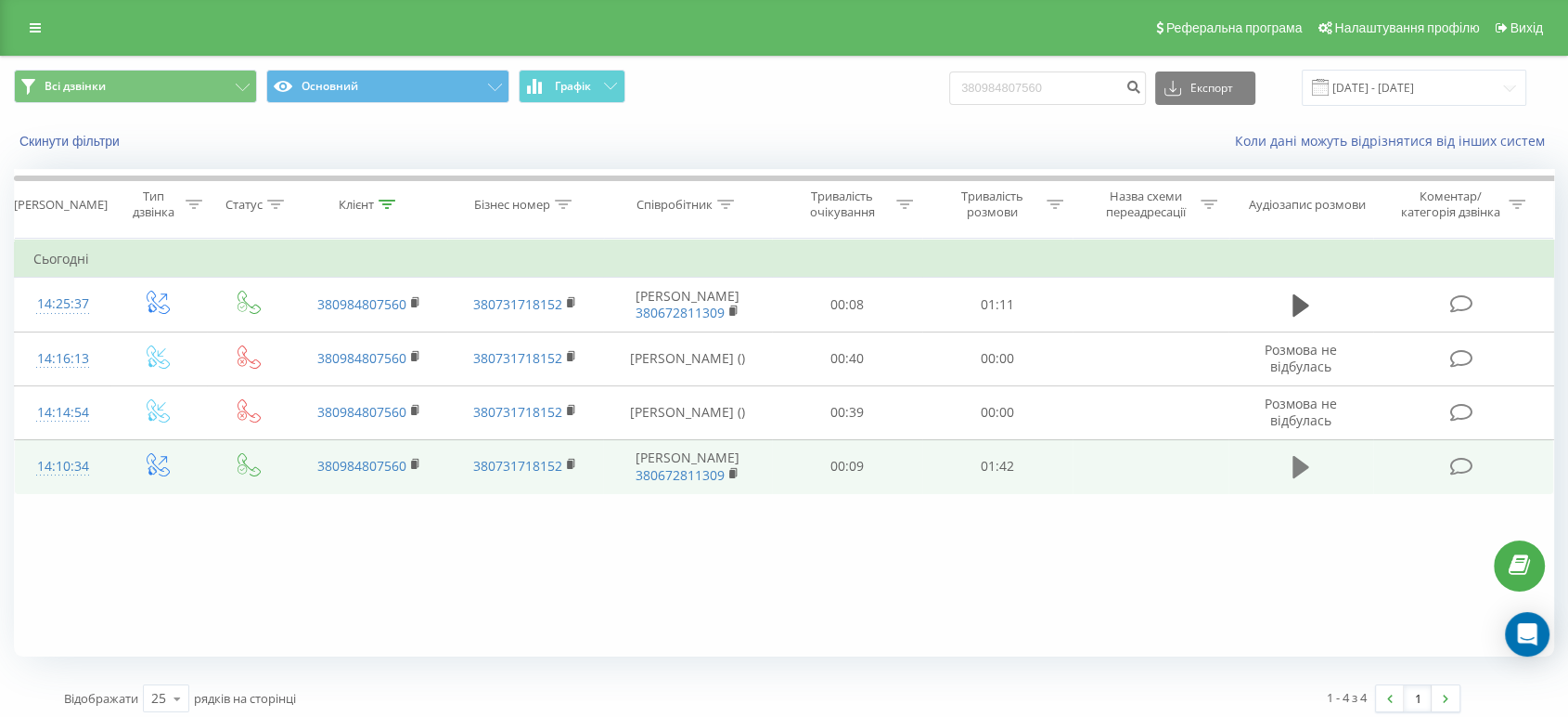
click at [1296, 461] on icon at bounding box center [1300, 466] width 16 height 22
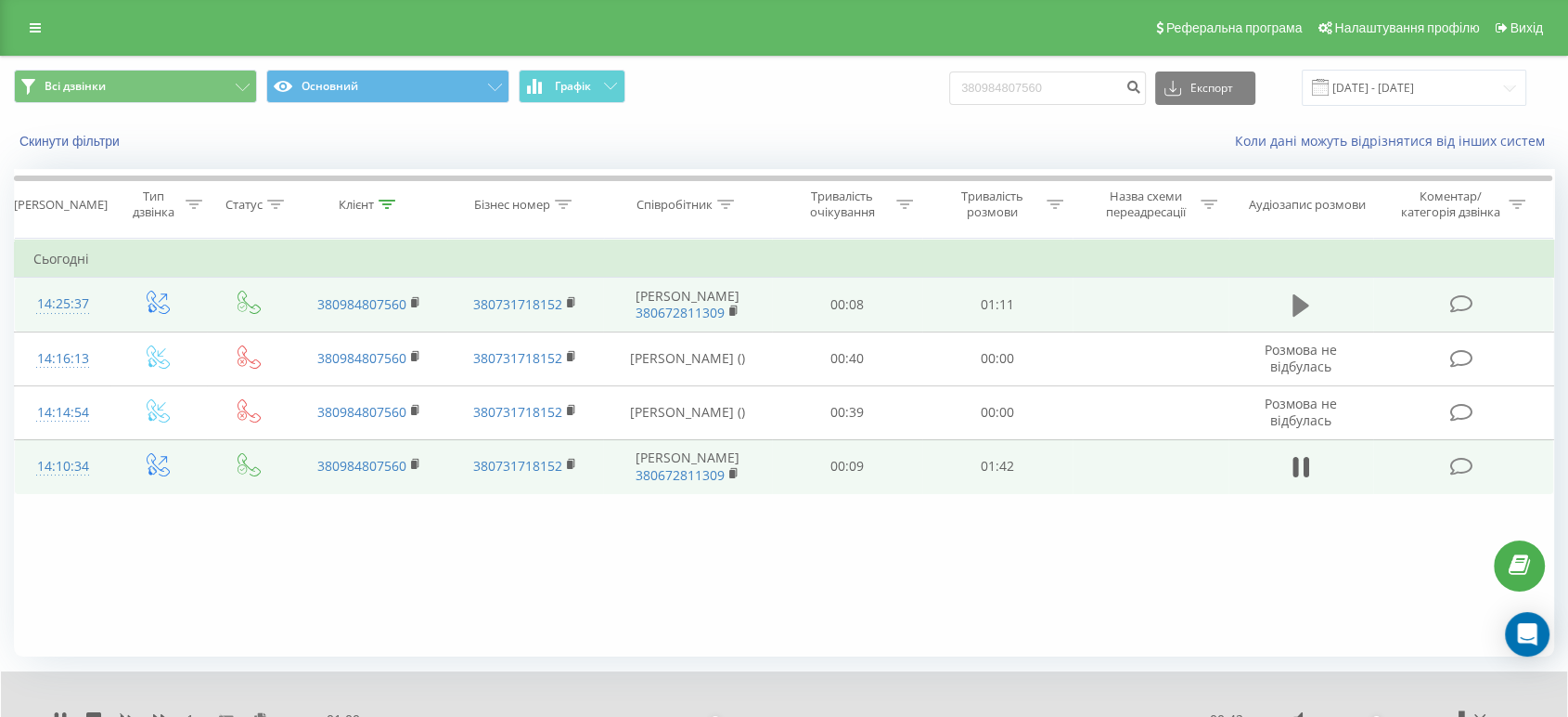
click at [1300, 299] on icon at bounding box center [1300, 305] width 16 height 22
drag, startPoint x: 1087, startPoint y: 84, endPoint x: 860, endPoint y: 83, distance: 227.0
click at [853, 80] on div "Всі дзвінки Основний Графік 380984807560 Експорт .csv .xls .xlsx 22.06.2025 - 2…" at bounding box center [784, 87] width 1540 height 36
paste input "62457607"
type input "380962457607"
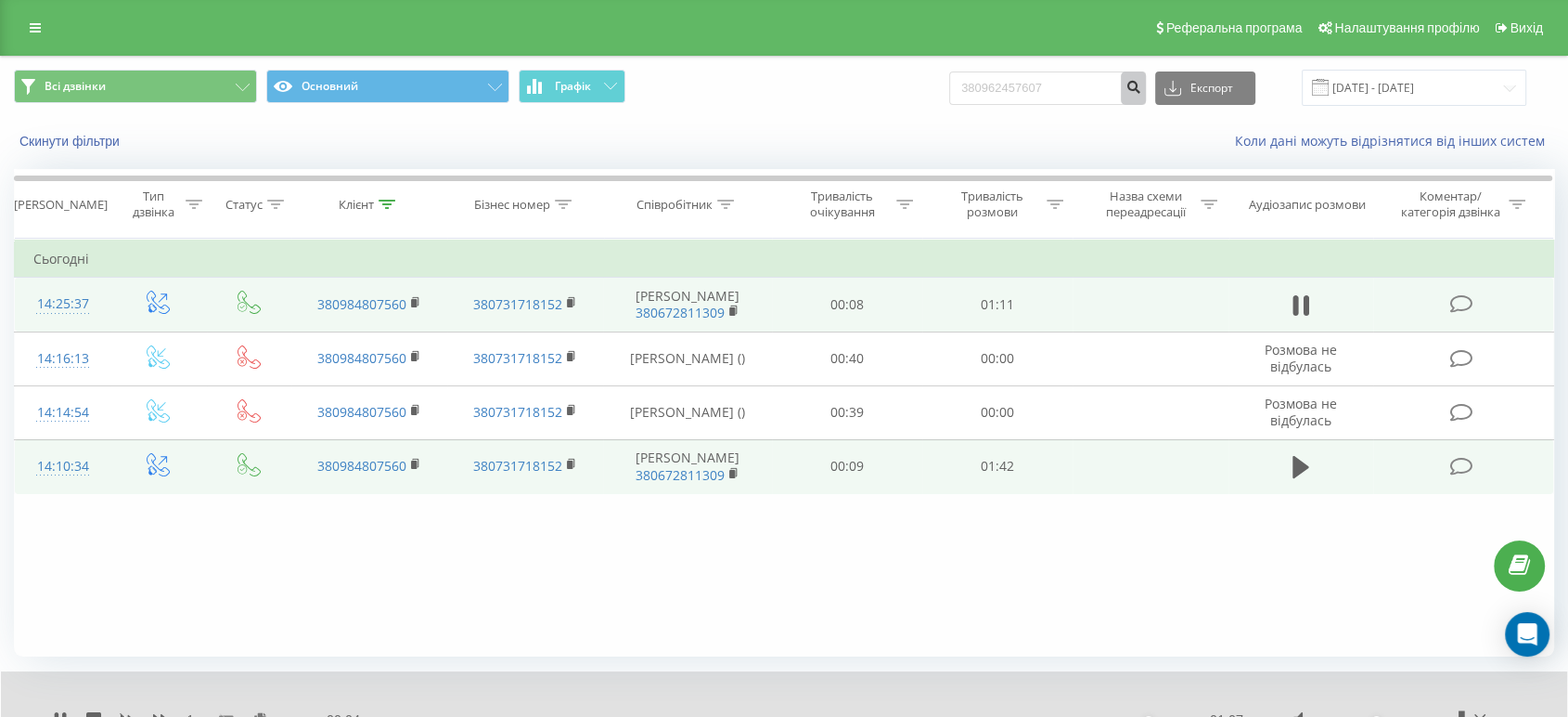
click at [1141, 82] on icon "submit" at bounding box center [1134, 85] width 15 height 12
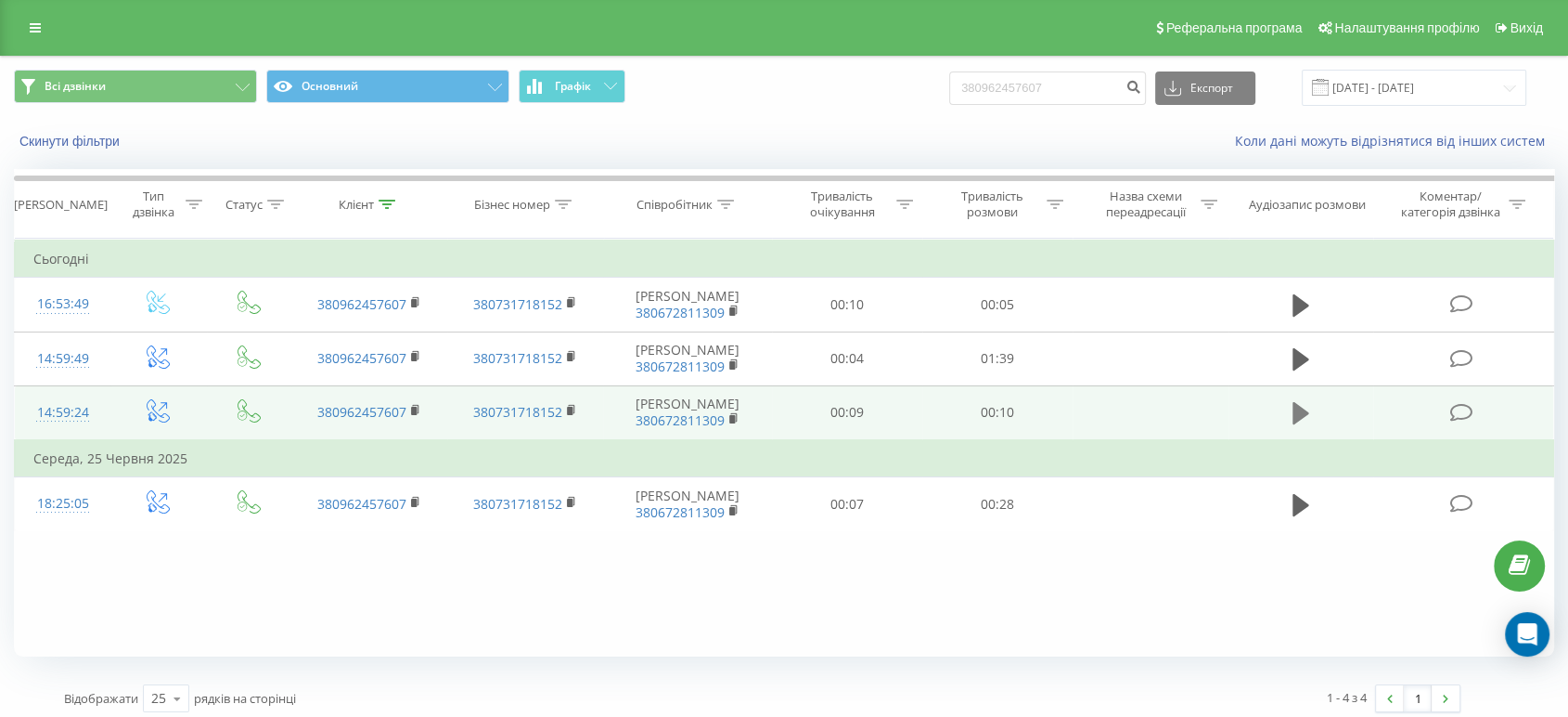
click at [1299, 412] on icon at bounding box center [1300, 412] width 16 height 22
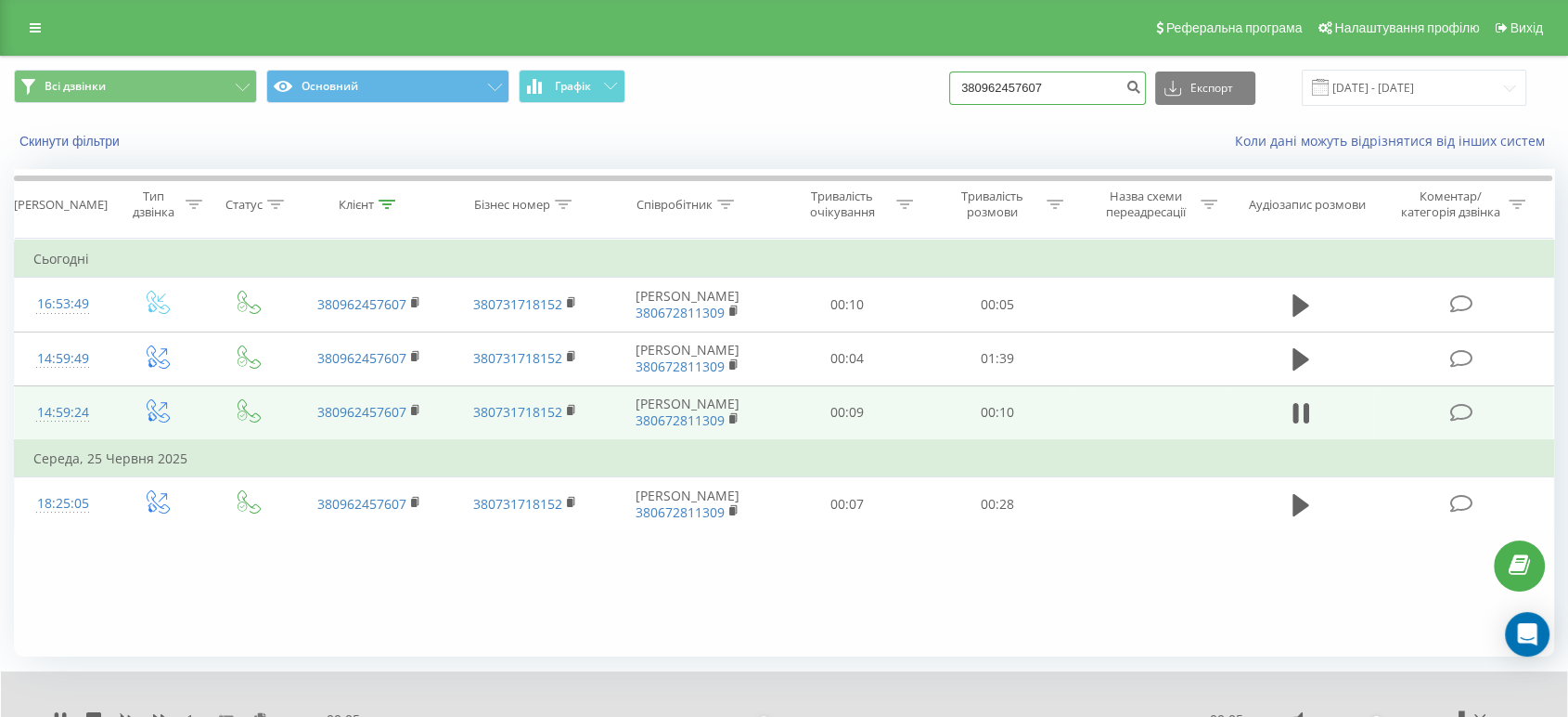
drag, startPoint x: 1081, startPoint y: 80, endPoint x: 1004, endPoint y: 79, distance: 77.0
click at [1004, 79] on input "380962457607" at bounding box center [1047, 88] width 196 height 34
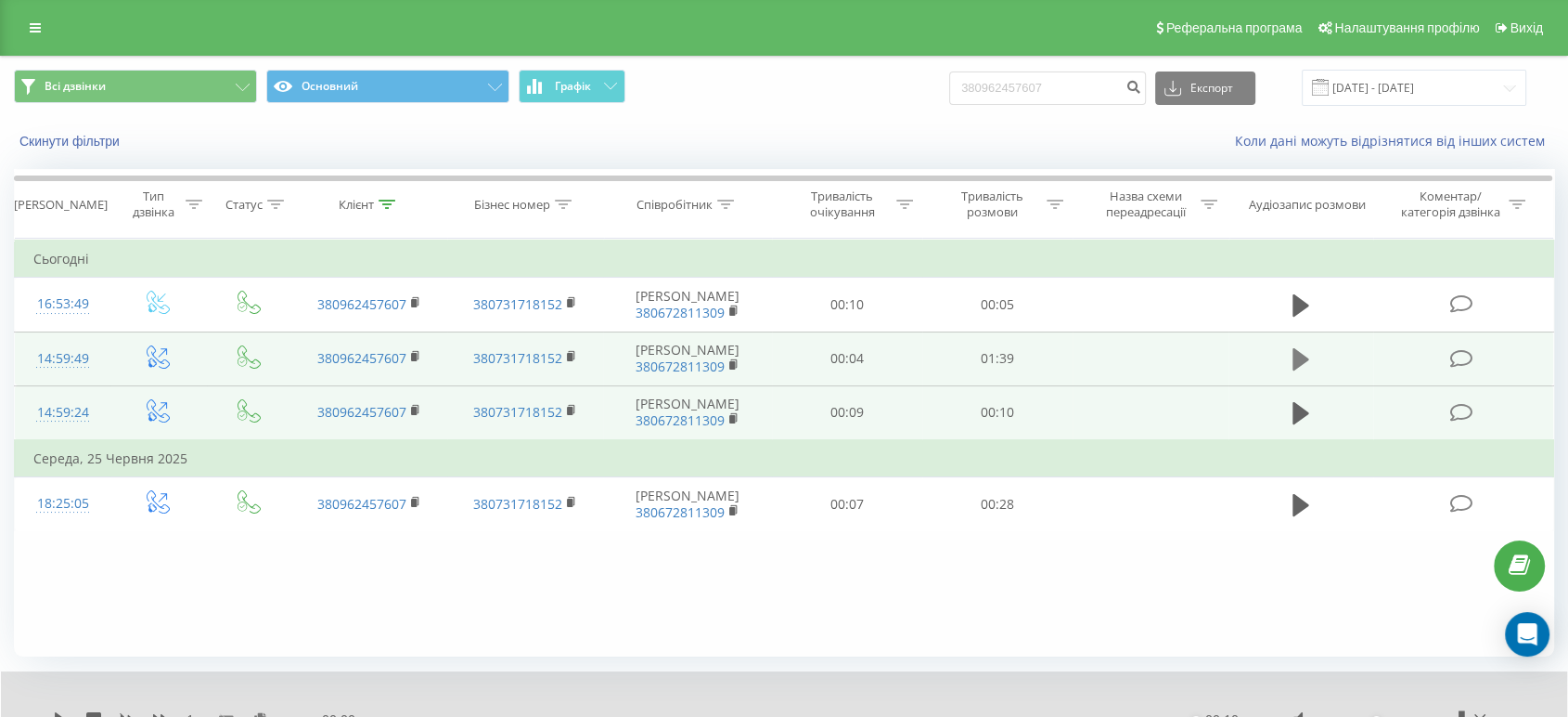
click at [1295, 359] on icon at bounding box center [1300, 359] width 16 height 22
paste input "380664568335"
type input "38380664568335"
drag, startPoint x: 1061, startPoint y: 81, endPoint x: 861, endPoint y: 100, distance: 200.9
click at [891, 89] on div "Всі дзвінки Основний Графік 38380664568335 Експорт .csv .xls .xlsx 22.06.2025 -…" at bounding box center [784, 87] width 1540 height 36
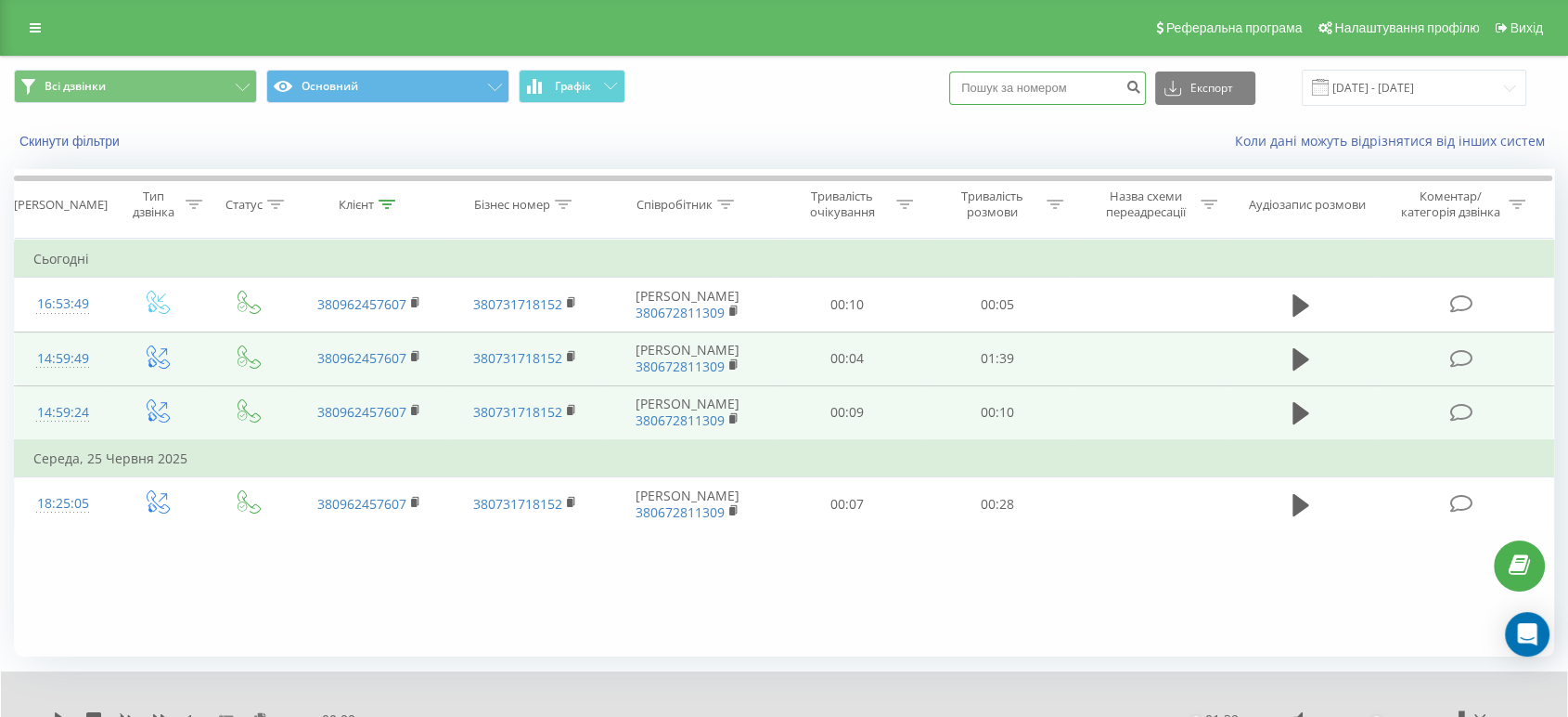
paste input "380664568335"
type input "380664568335"
click at [1141, 79] on icon "submit" at bounding box center [1134, 85] width 15 height 12
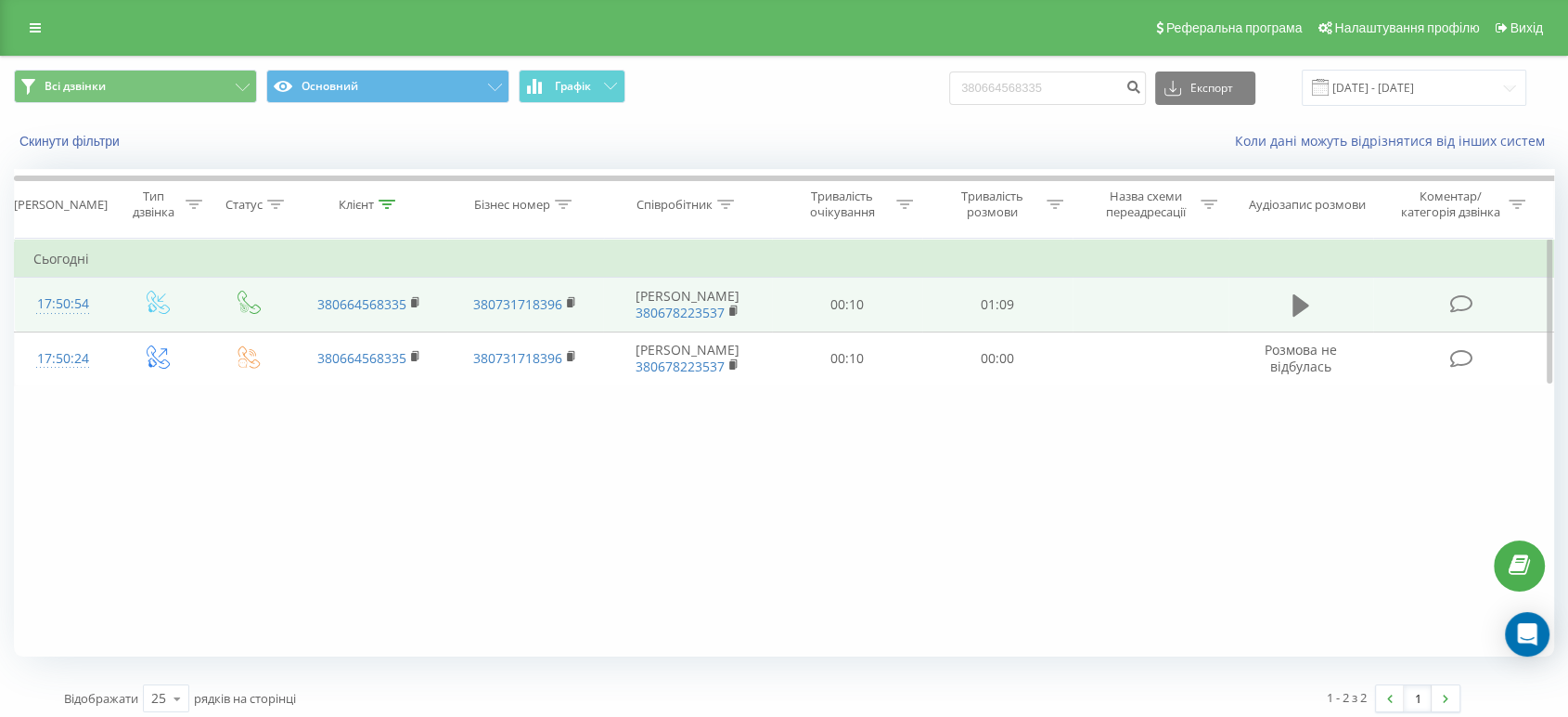
click at [1295, 305] on icon at bounding box center [1300, 305] width 16 height 22
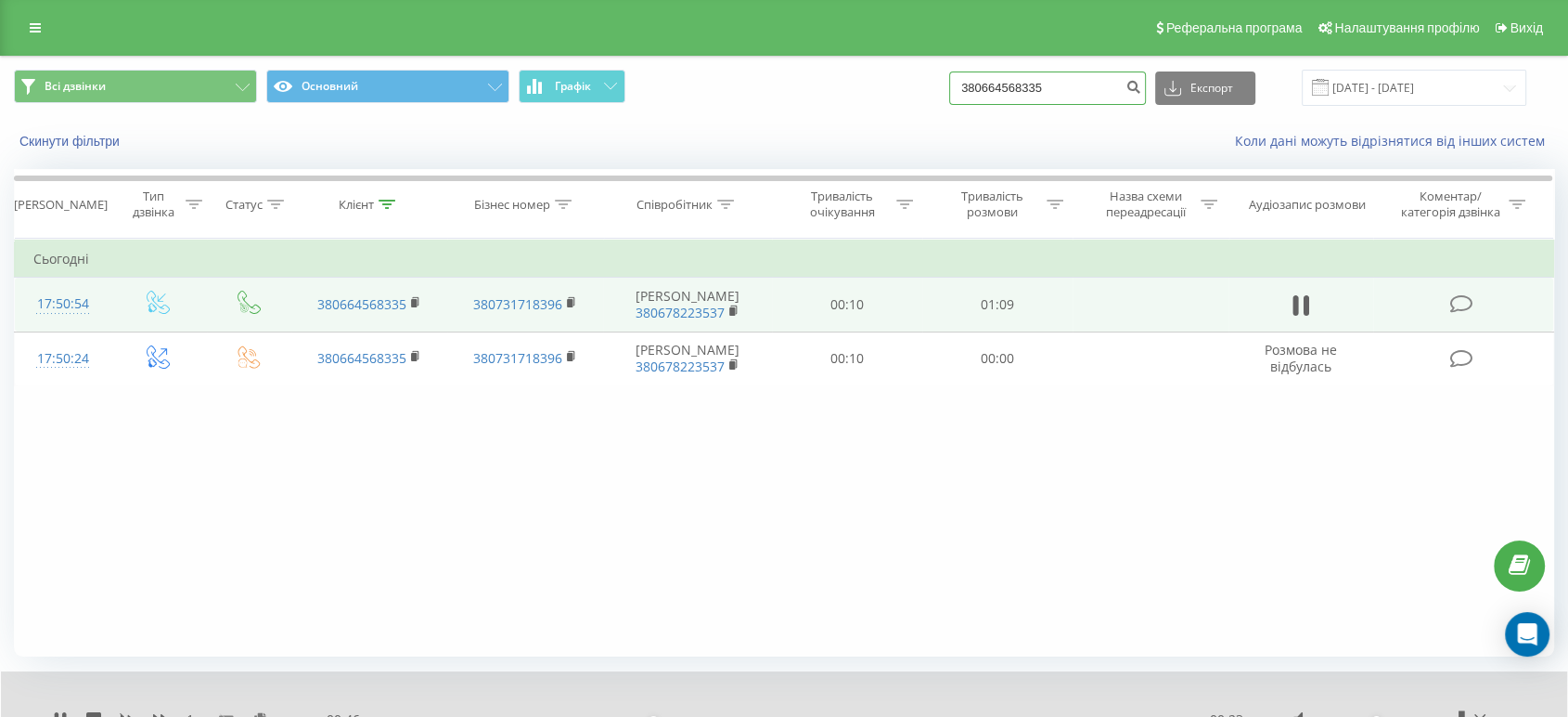
drag, startPoint x: 1012, startPoint y: 81, endPoint x: 918, endPoint y: 85, distance: 94.1
click at [920, 84] on div "Всі дзвінки Основний Графік 380664568335 Експорт .csv .xls .xlsx 22.06.2025 - 2…" at bounding box center [784, 87] width 1540 height 36
paste input "380962046565"
type input "380962046565"
drag, startPoint x: 1151, startPoint y: 82, endPoint x: 1153, endPoint y: 116, distance: 34.1
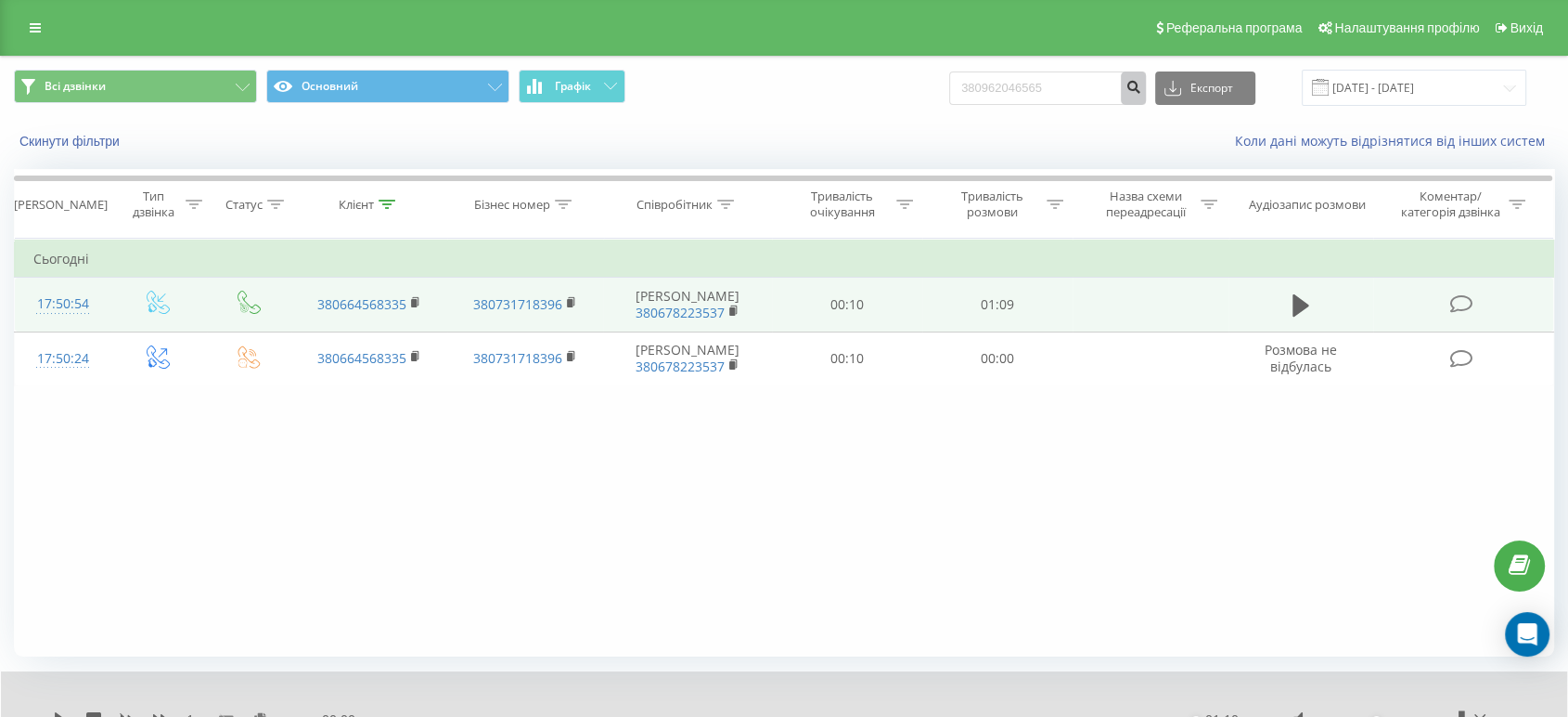
click at [1141, 83] on icon "submit" at bounding box center [1134, 85] width 15 height 12
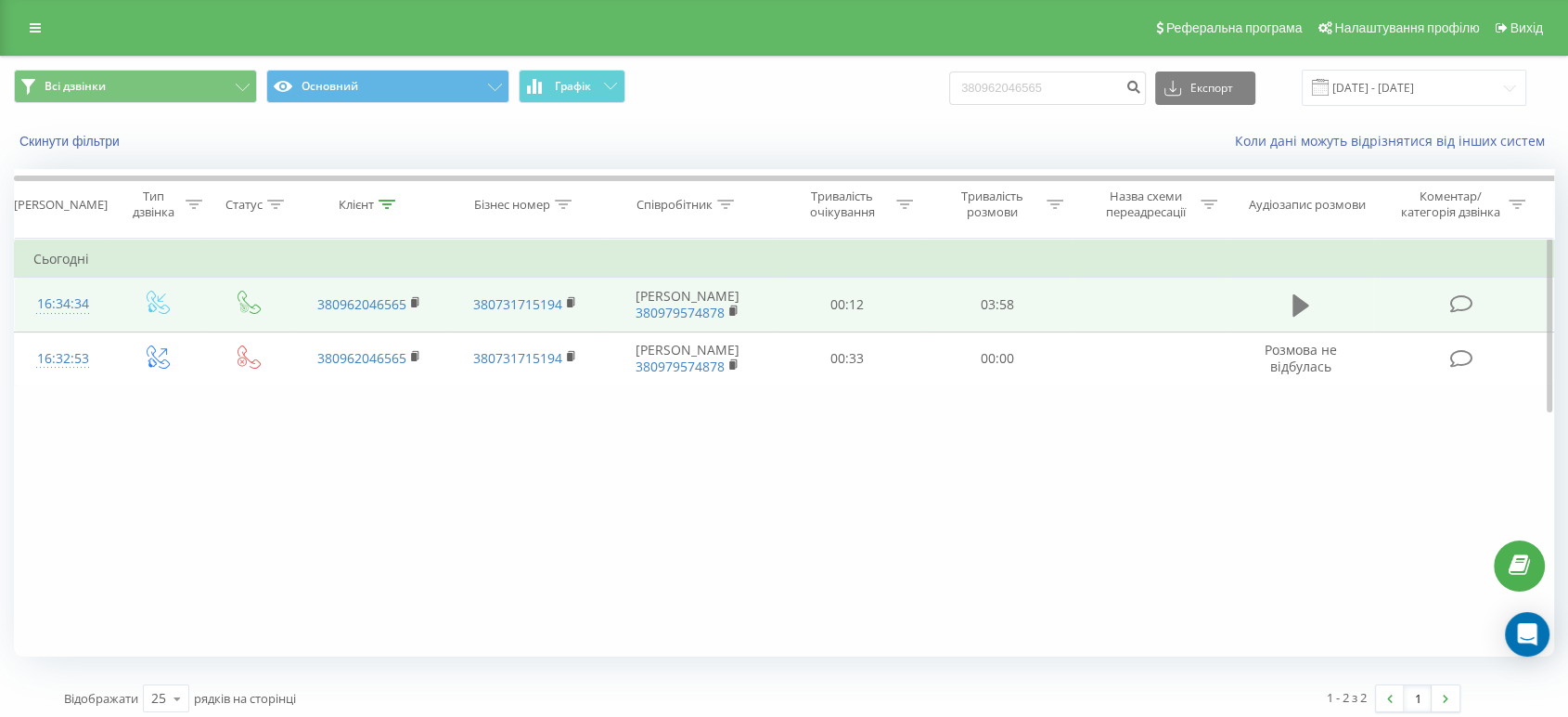
click at [1307, 313] on icon at bounding box center [1300, 305] width 16 height 22
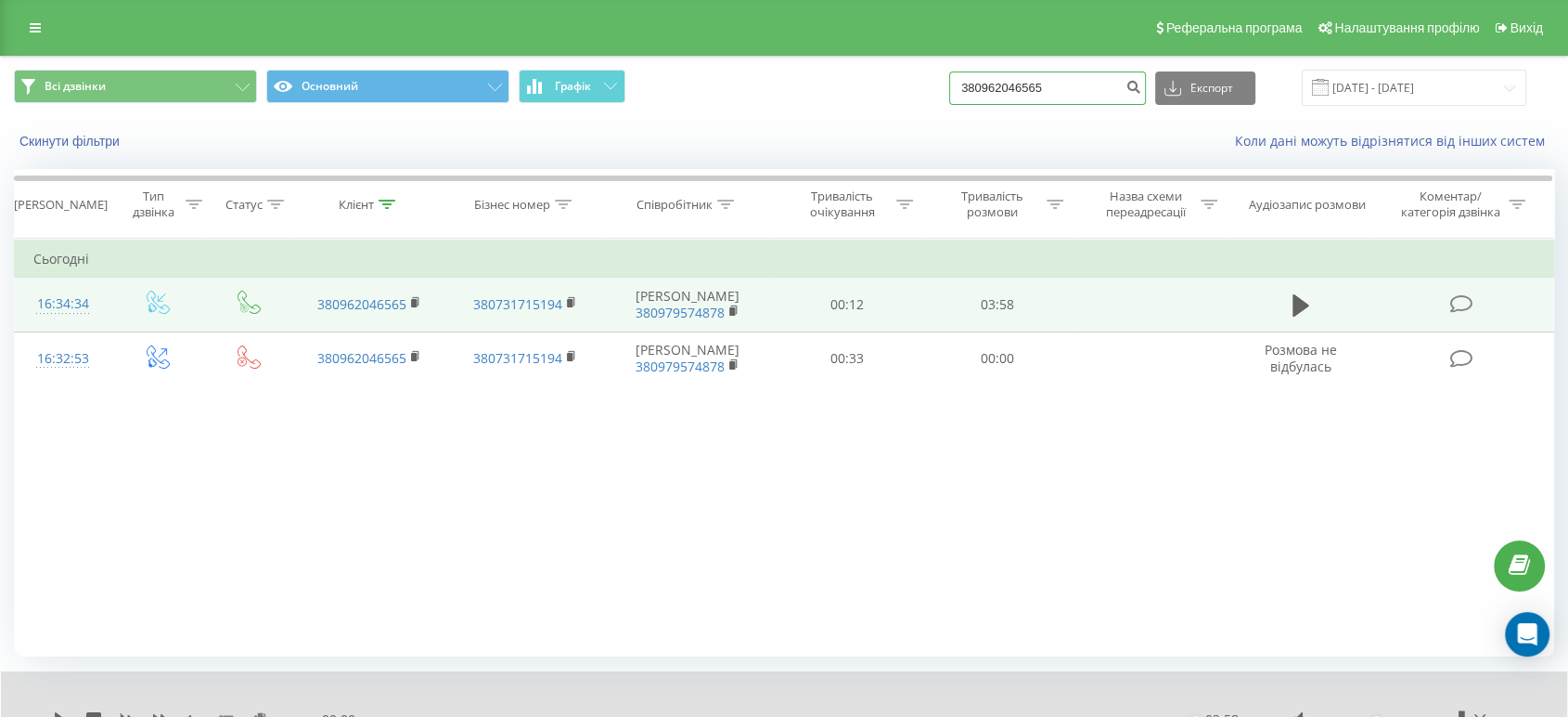
drag, startPoint x: 882, startPoint y: 90, endPoint x: 835, endPoint y: 99, distance: 47.9
click at [834, 96] on div "Всі дзвінки Основний Графік 380962046565 Експорт .csv .xls .xlsx [DATE] - [DATE]" at bounding box center [784, 87] width 1540 height 36
paste input "9178322"
type input "380991783225"
click at [1141, 86] on icon "submit" at bounding box center [1134, 85] width 15 height 12
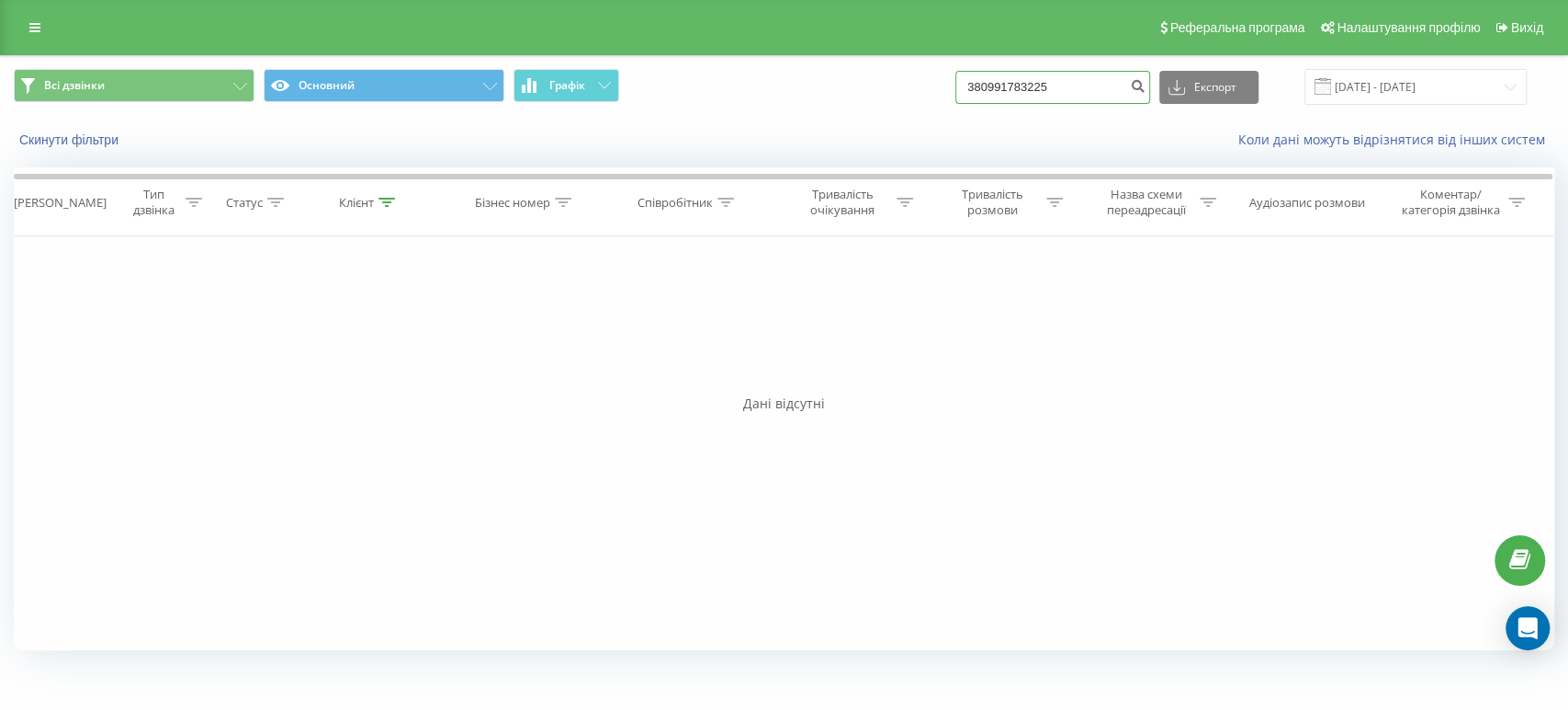
drag, startPoint x: 1086, startPoint y: 86, endPoint x: 900, endPoint y: 76, distance: 186.3
click at [900, 76] on div "Всі дзвінки Основний Графік 380991783225 Експорт .csv .xls .xlsx 22.06.2025 - 2…" at bounding box center [784, 86] width 1541 height 35
paste input "82160996"
type input "380982160996"
click at [1146, 81] on icon "submit" at bounding box center [1138, 84] width 15 height 11
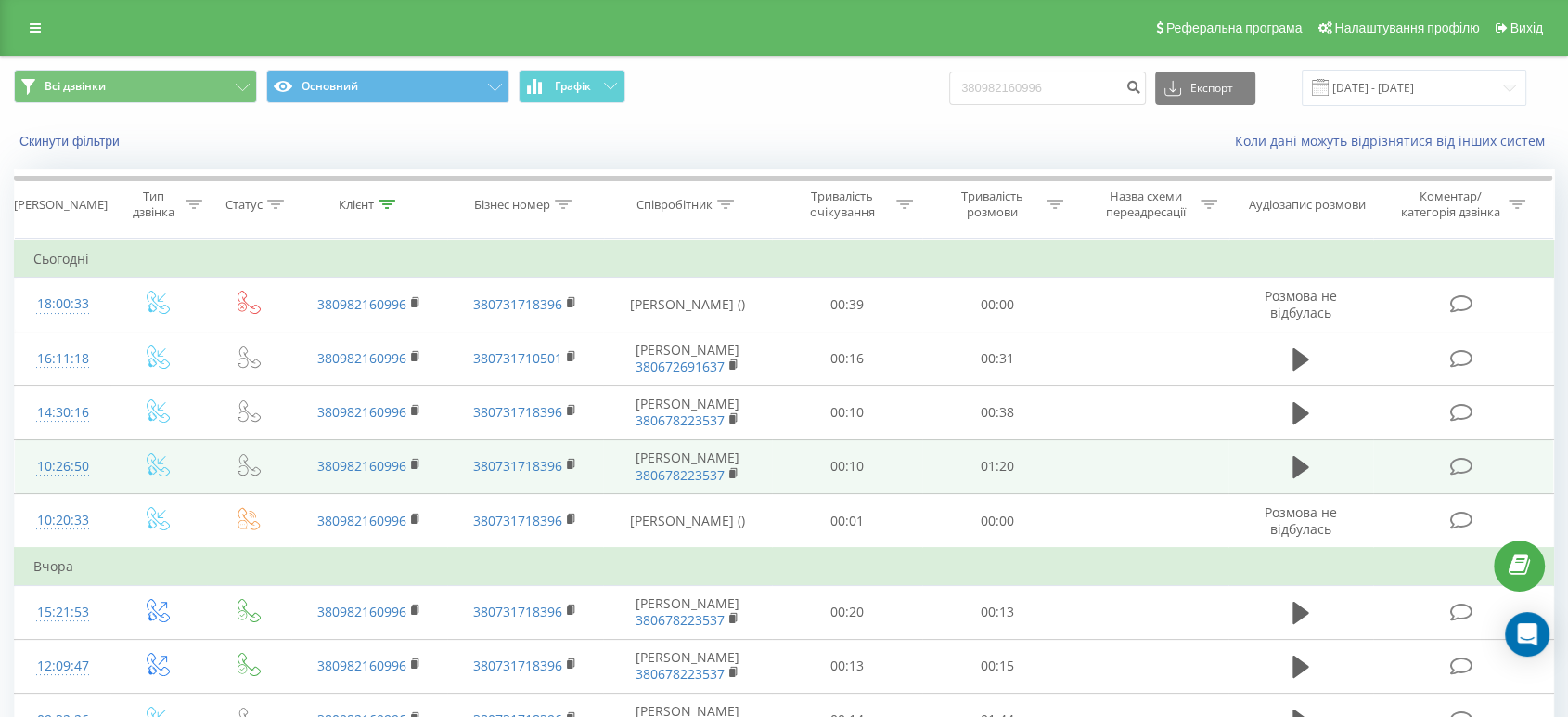
click at [125, 466] on td at bounding box center [159, 466] width 97 height 54
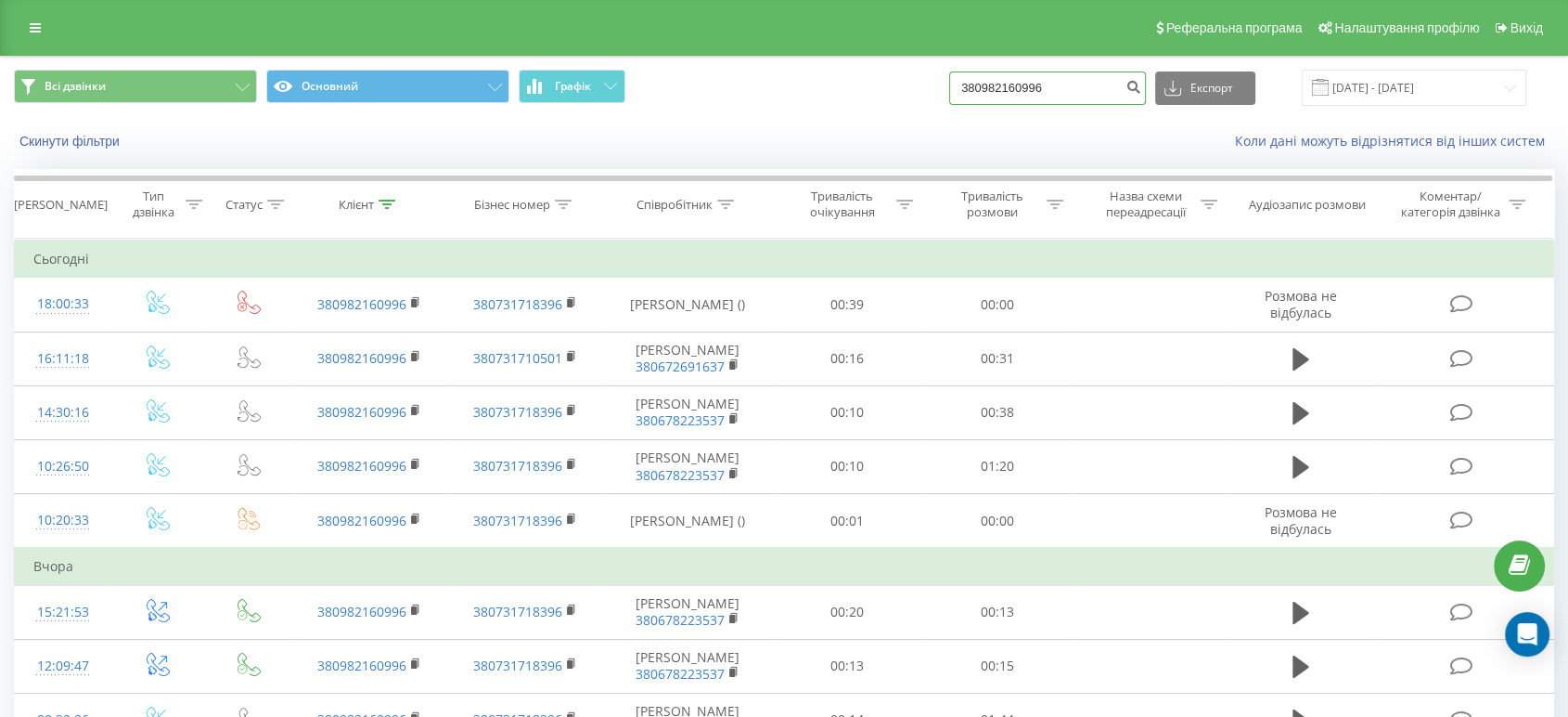
drag, startPoint x: 1073, startPoint y: 88, endPoint x: 1020, endPoint y: 97, distance: 53.8
click at [865, 101] on div "Всі дзвінки Основний Графік 380982160996 Експорт .csv .xls .xlsx 22.06.2025 - 2…" at bounding box center [784, 87] width 1540 height 36
paste input "62315964"
type input "380962315964"
click at [1141, 79] on icon "submit" at bounding box center [1134, 85] width 15 height 12
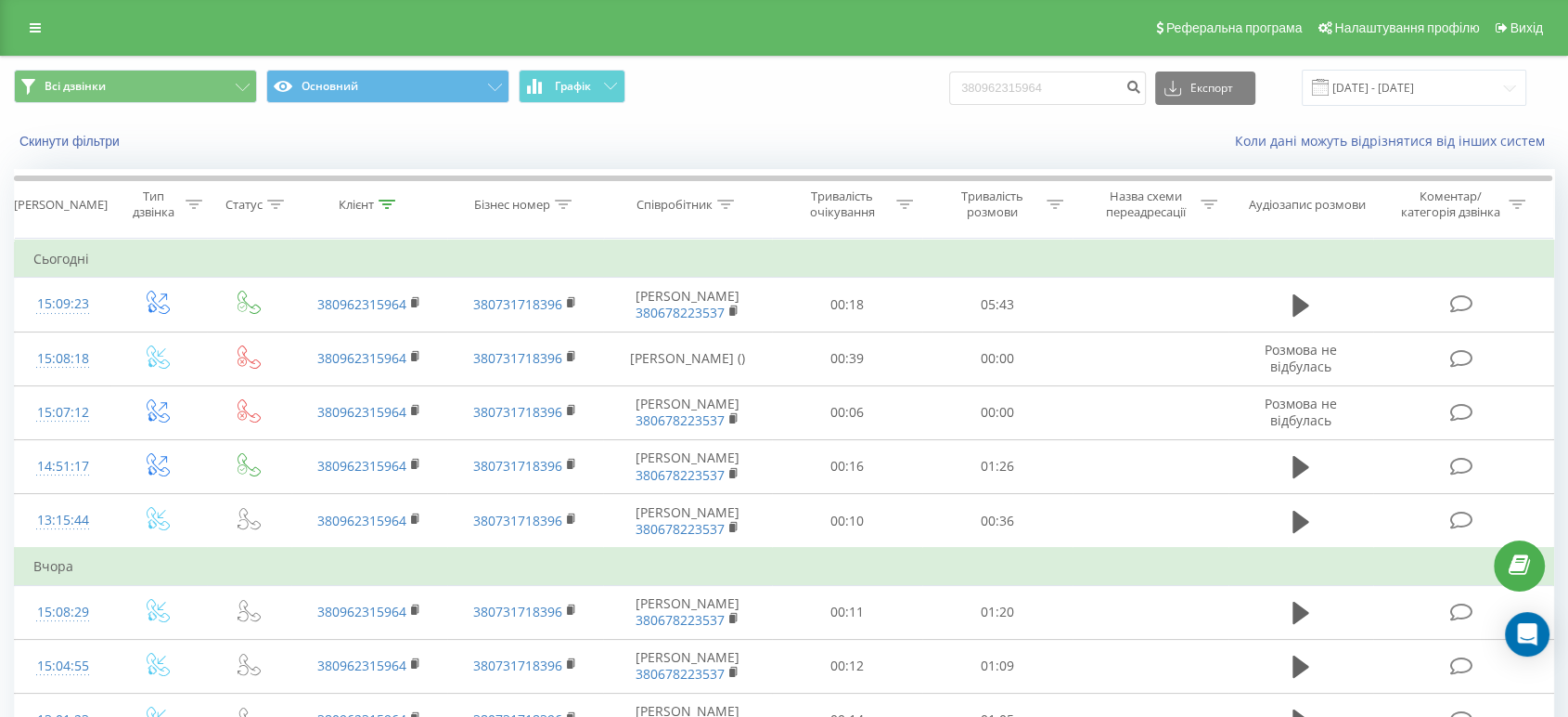
click at [1368, 121] on div "Скинути фільтри Коли дані можуть відрізнятися вiд інших систем" at bounding box center [784, 141] width 1566 height 45
drag, startPoint x: 1080, startPoint y: 91, endPoint x: 891, endPoint y: 101, distance: 189.3
click at [891, 101] on div "Всі дзвінки Основний Графік 380962315964 Експорт .csv .xls .xlsx 22.06.2025 - 2…" at bounding box center [784, 87] width 1540 height 36
paste input "380673845993"
type input "380673845993"
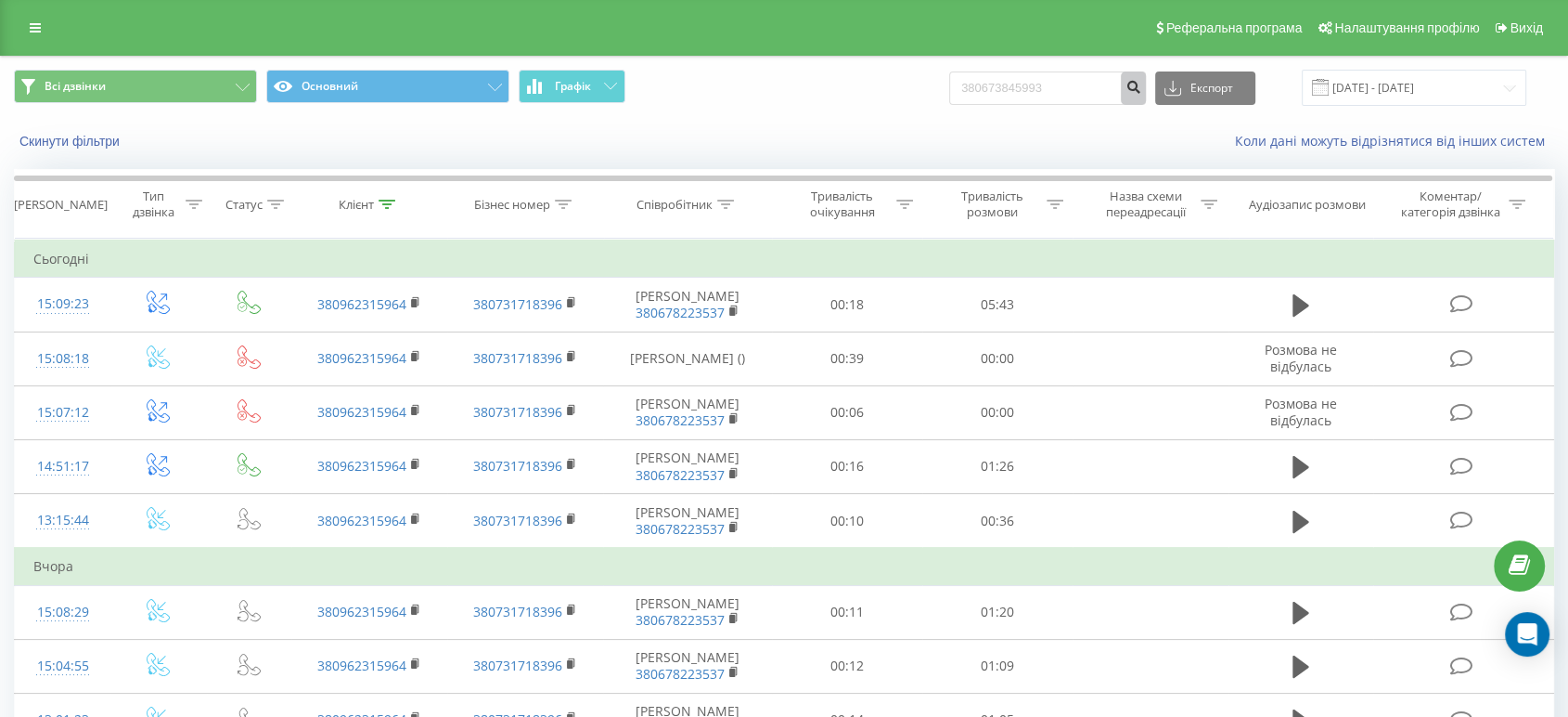
click at [1141, 89] on icon "submit" at bounding box center [1134, 85] width 15 height 12
